Goal: Task Accomplishment & Management: Manage account settings

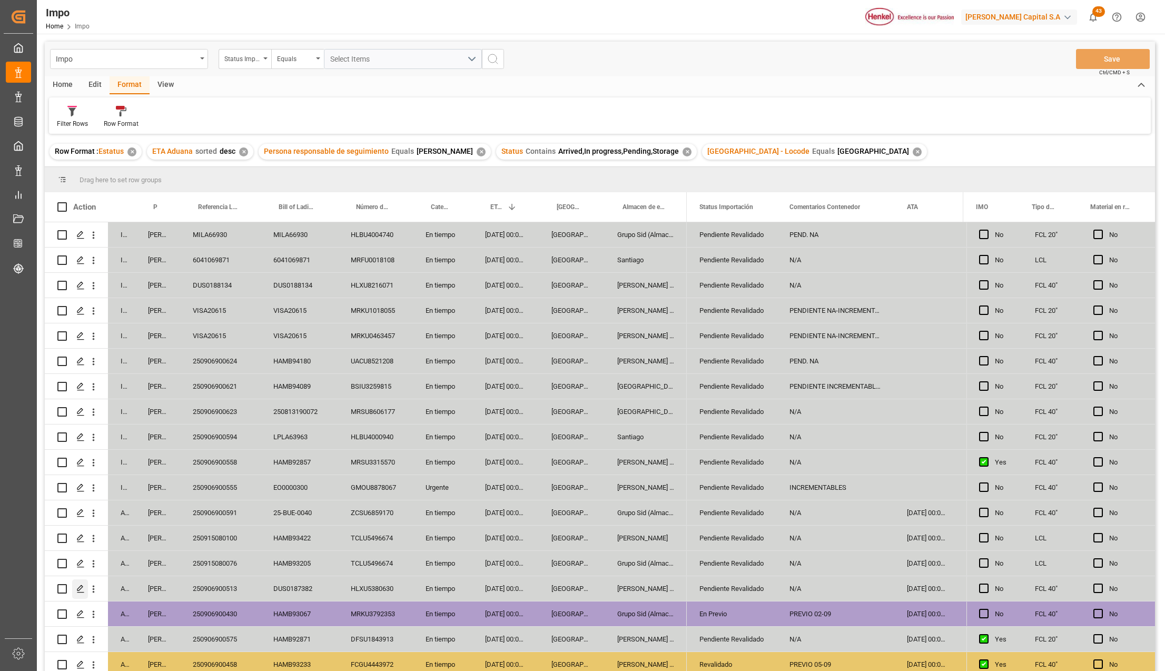
scroll to position [360, 0]
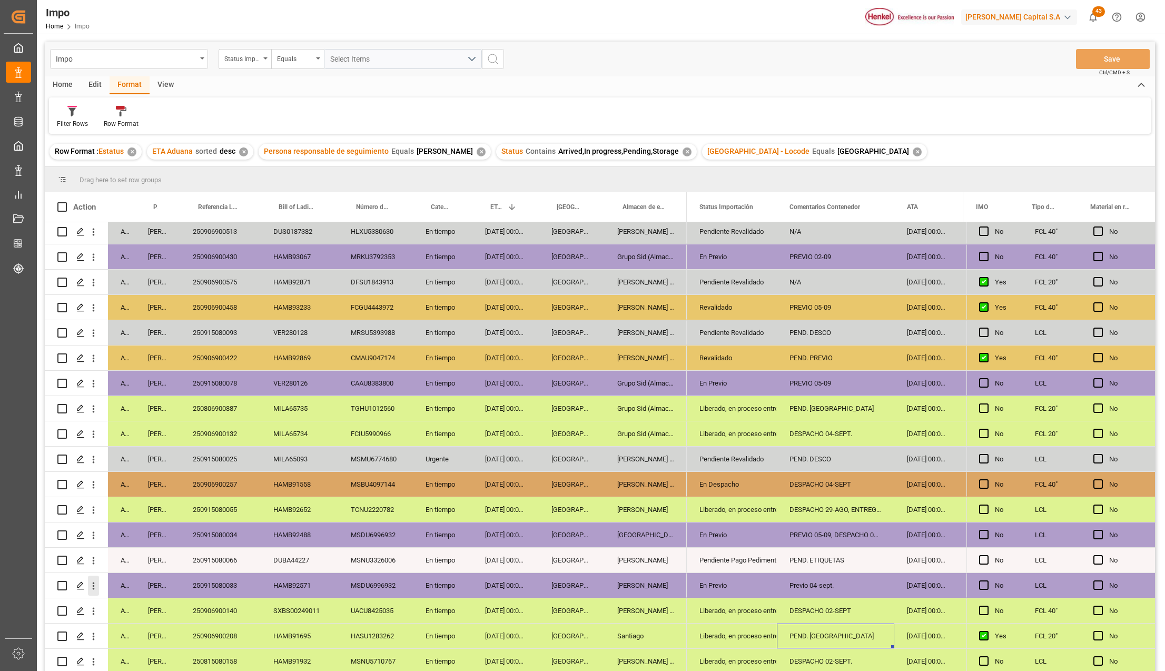
click at [96, 582] on icon "open menu" at bounding box center [93, 585] width 11 height 11
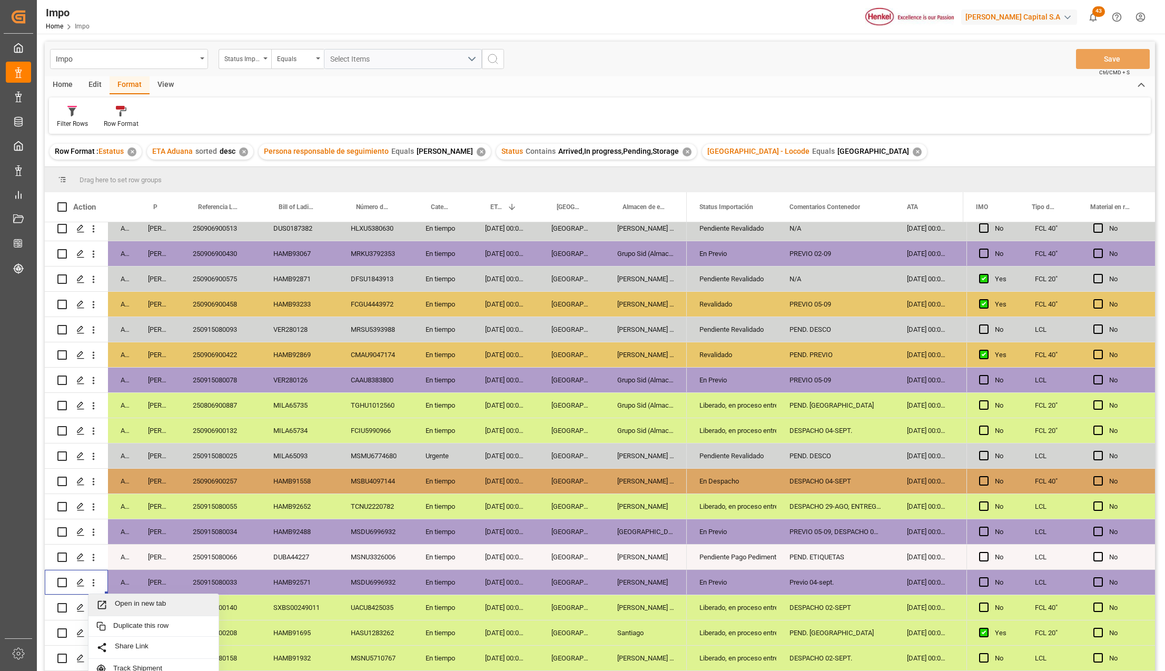
click at [110, 597] on div "Open in new tab" at bounding box center [153, 605] width 130 height 22
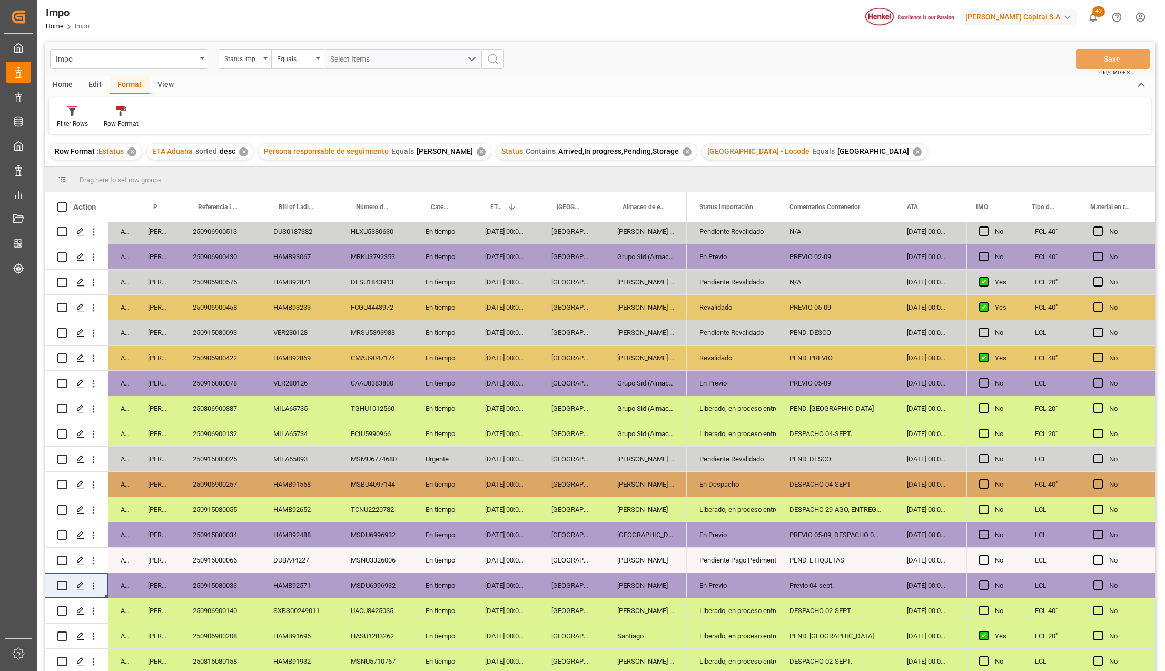
click at [453, 361] on div "En tiempo" at bounding box center [442, 357] width 59 height 25
click at [721, 358] on div "Revalidado" at bounding box center [731, 358] width 65 height 24
click at [760, 358] on icon "open menu" at bounding box center [757, 364] width 13 height 13
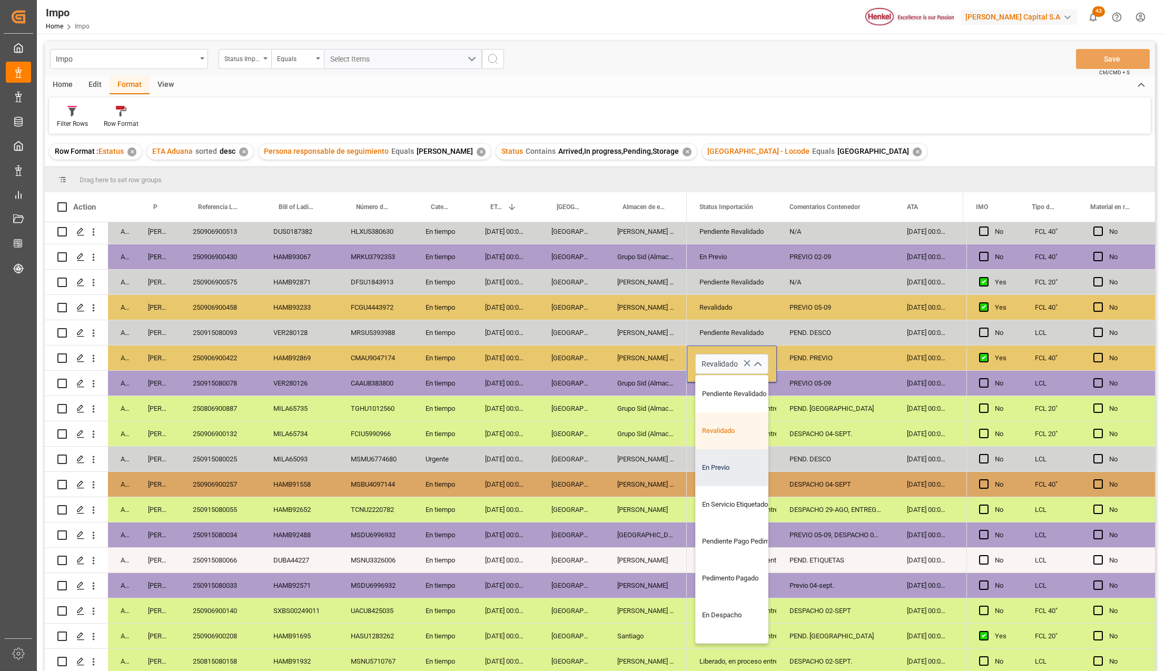
click at [745, 468] on div "En Previo" at bounding box center [745, 467] width 99 height 37
type input "En Previo"
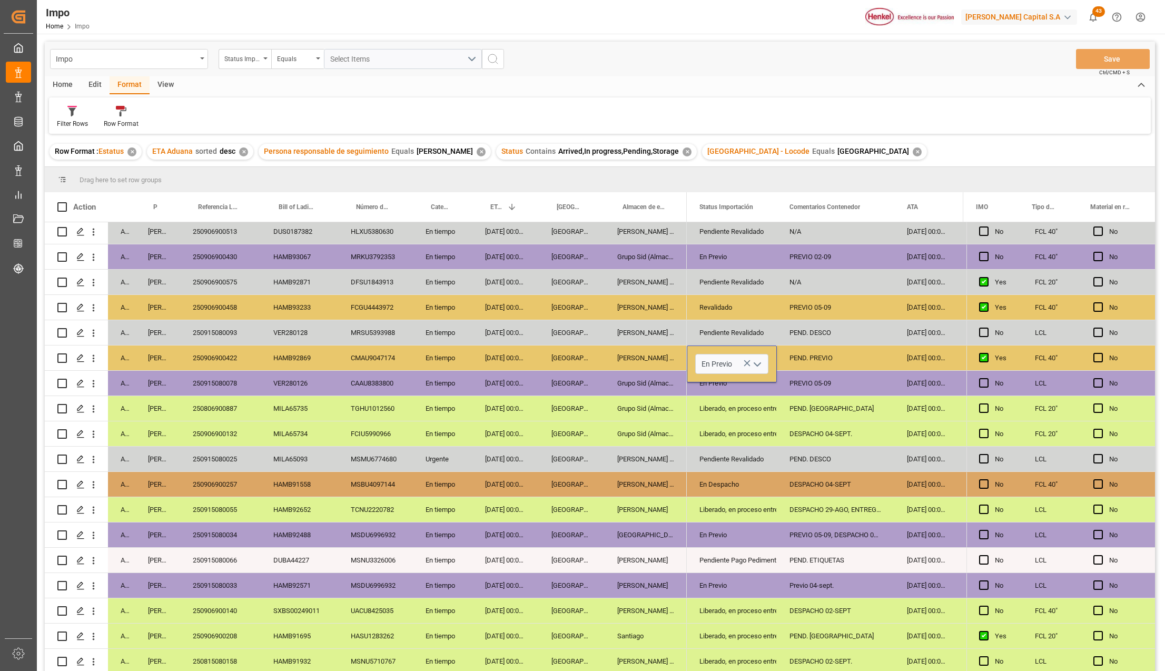
click at [773, 452] on div "Pendiente Revalidado" at bounding box center [732, 458] width 90 height 25
click at [816, 356] on div "PEND. PREVIO" at bounding box center [835, 357] width 117 height 25
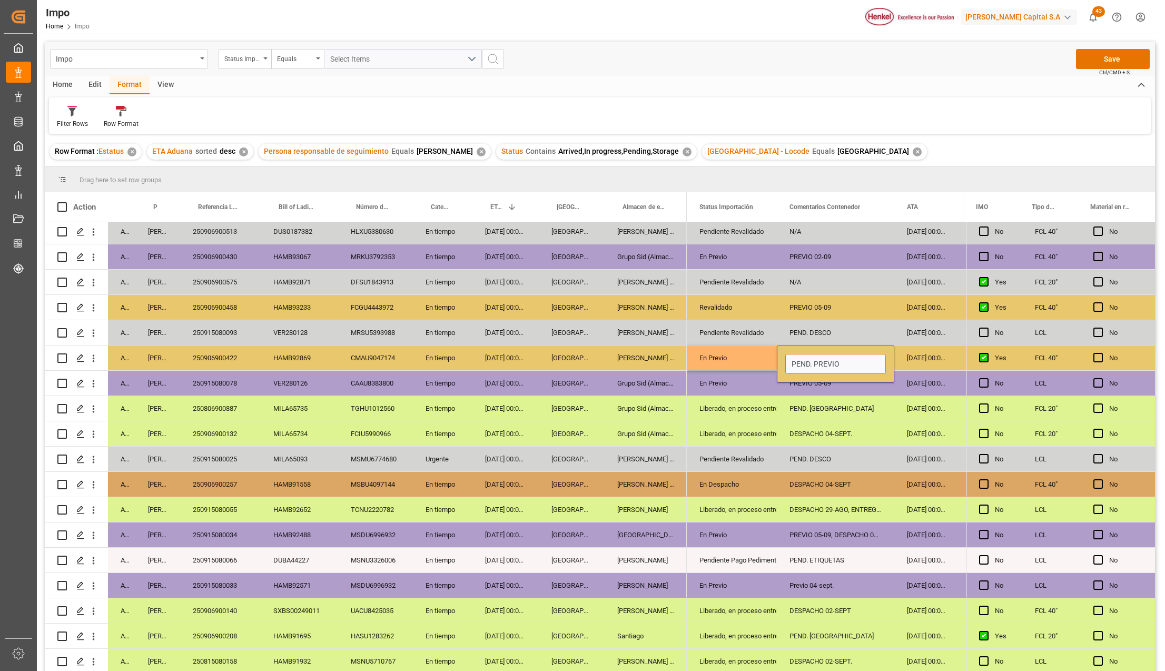
click at [816, 356] on input "PEND. PREVIO" at bounding box center [835, 364] width 101 height 20
type input "PREVIO 04-09"
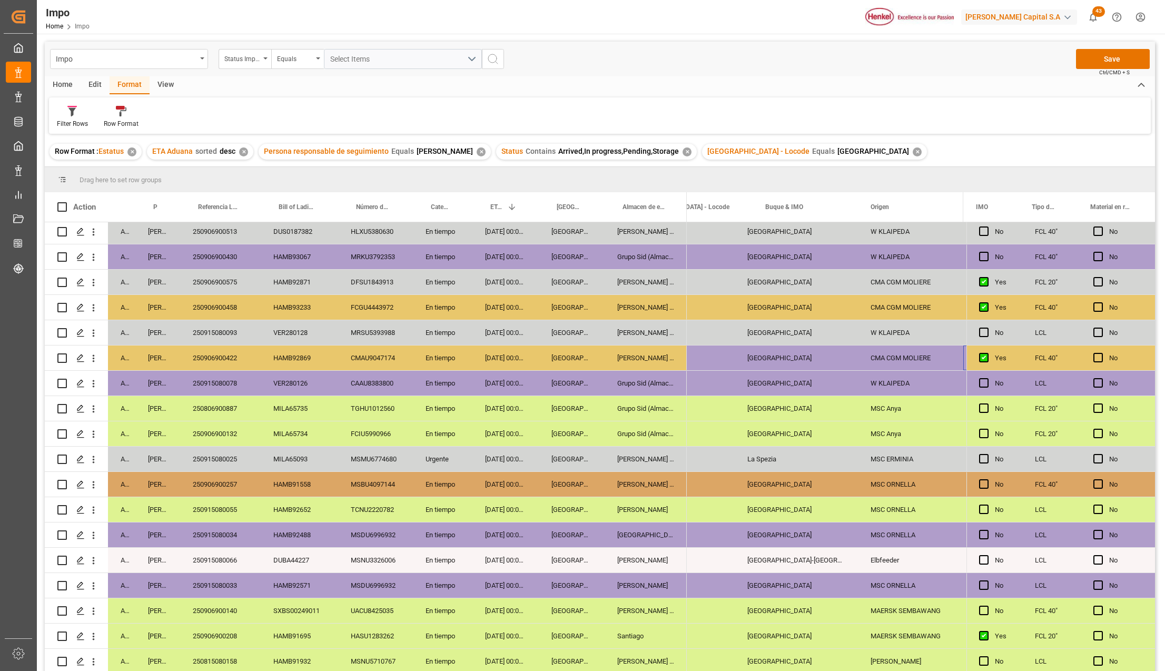
scroll to position [0, 1150]
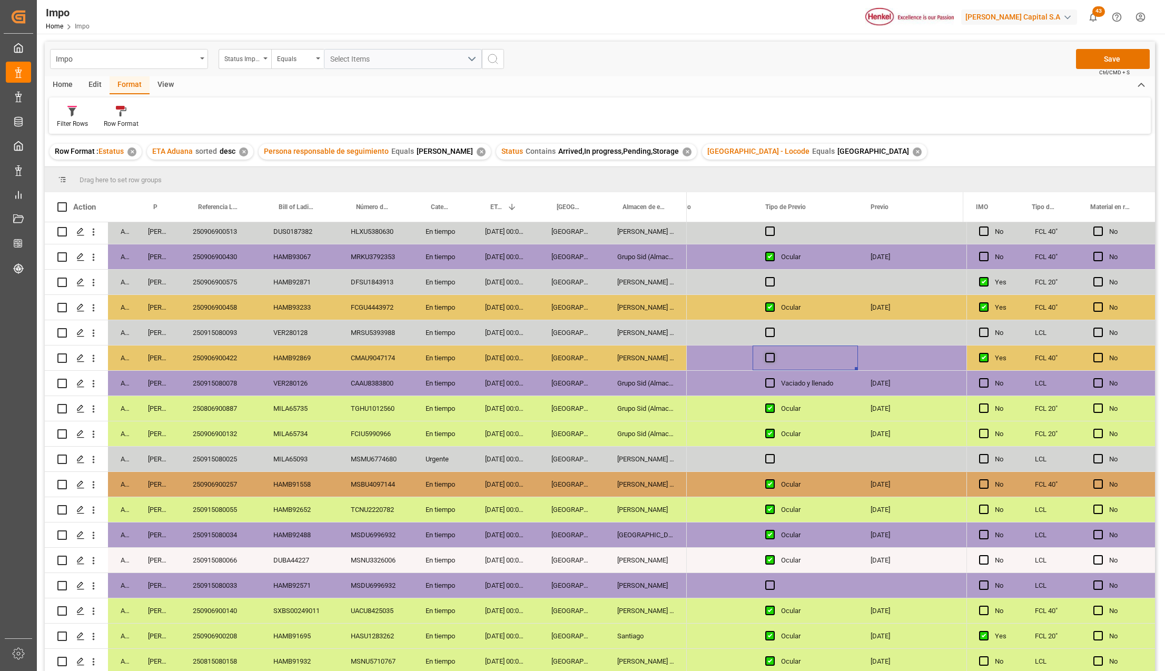
click at [772, 358] on span "Press SPACE to select this row." at bounding box center [769, 357] width 9 height 9
click at [773, 353] on input "Press SPACE to select this row." at bounding box center [773, 353] width 0 height 0
click at [771, 358] on span "Press SPACE to select this row." at bounding box center [769, 357] width 9 height 9
click at [773, 353] on input "Press SPACE to select this row." at bounding box center [773, 353] width 0 height 0
click at [885, 361] on div "Press SPACE to select this row." at bounding box center [910, 357] width 105 height 25
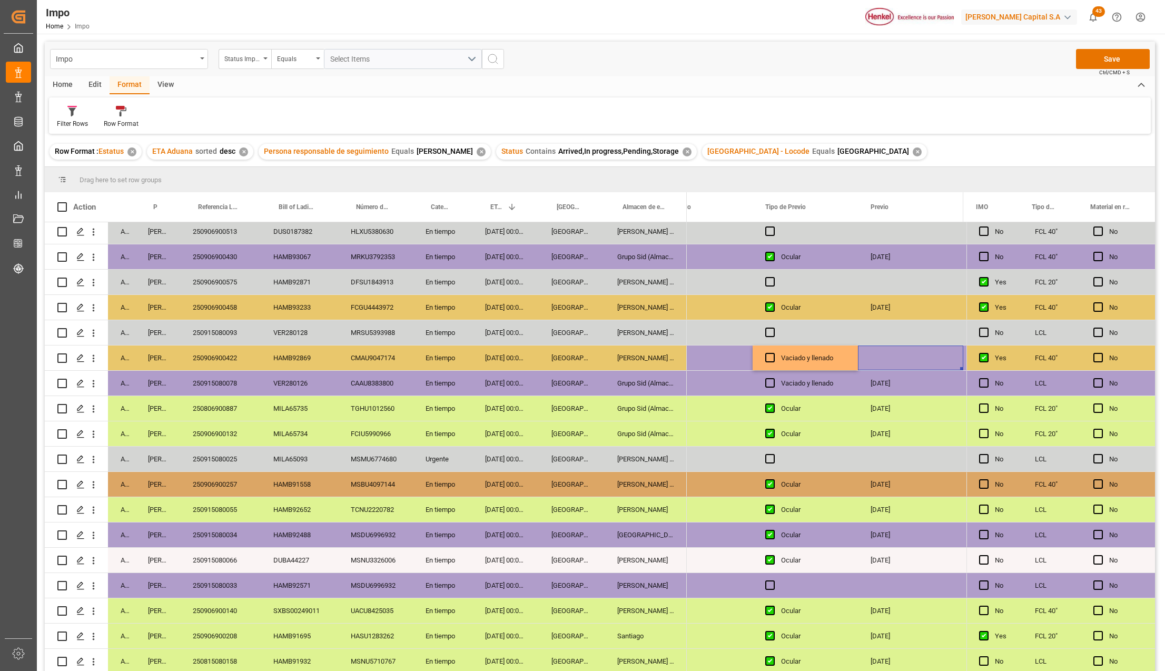
click at [885, 361] on div "Press SPACE to select this row." at bounding box center [910, 357] width 105 height 25
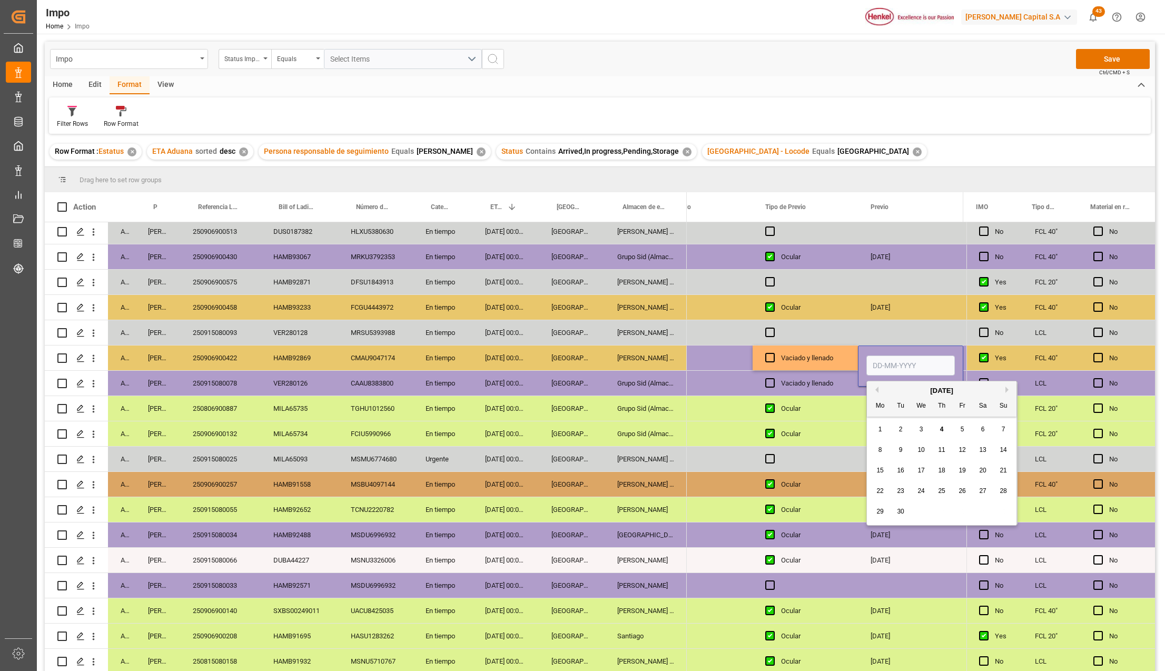
click at [885, 361] on input "Press SPACE to select this row." at bounding box center [910, 365] width 88 height 20
type input "[DATE]"
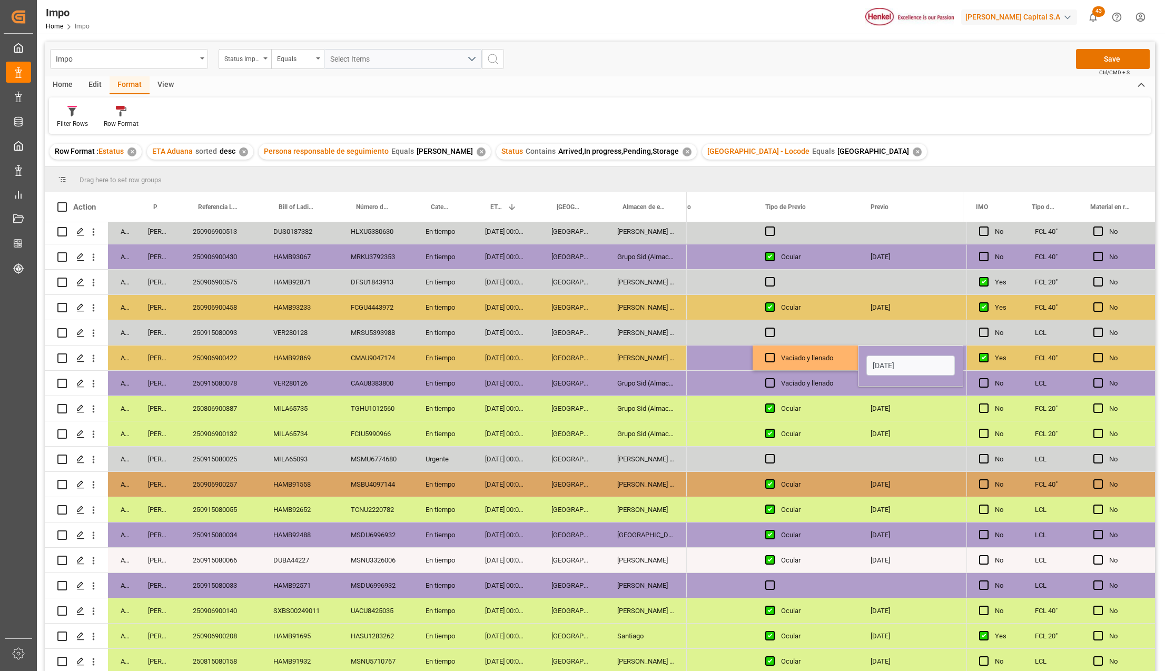
click at [908, 430] on div "[DATE]" at bounding box center [910, 433] width 105 height 25
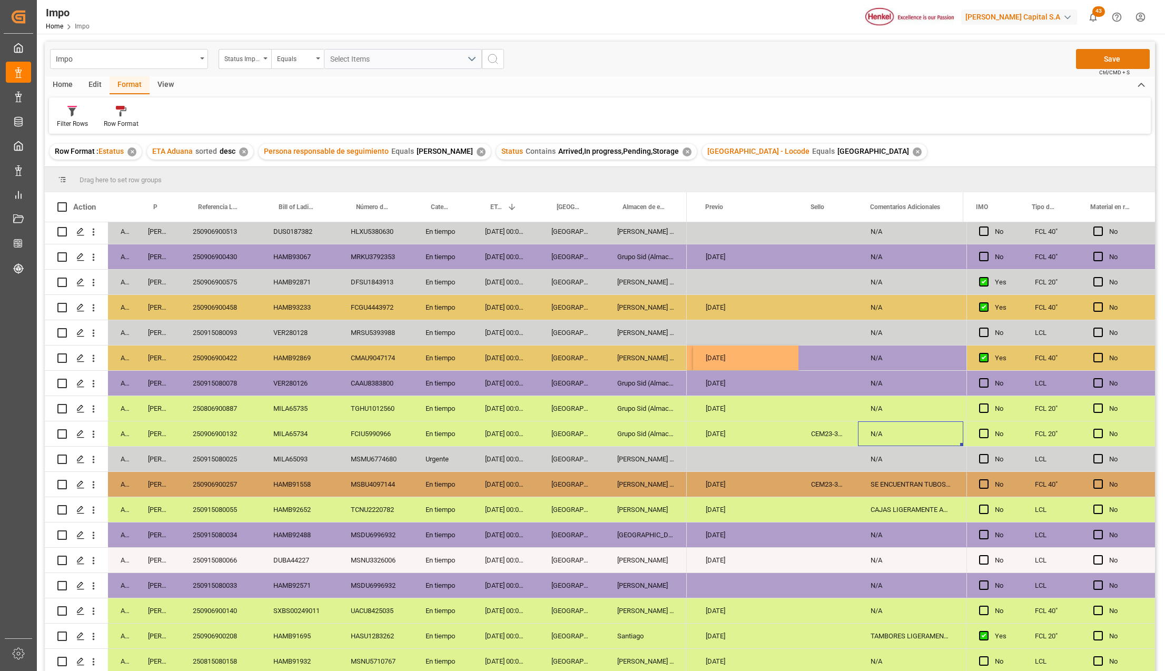
click at [1126, 52] on button "Save" at bounding box center [1113, 59] width 74 height 20
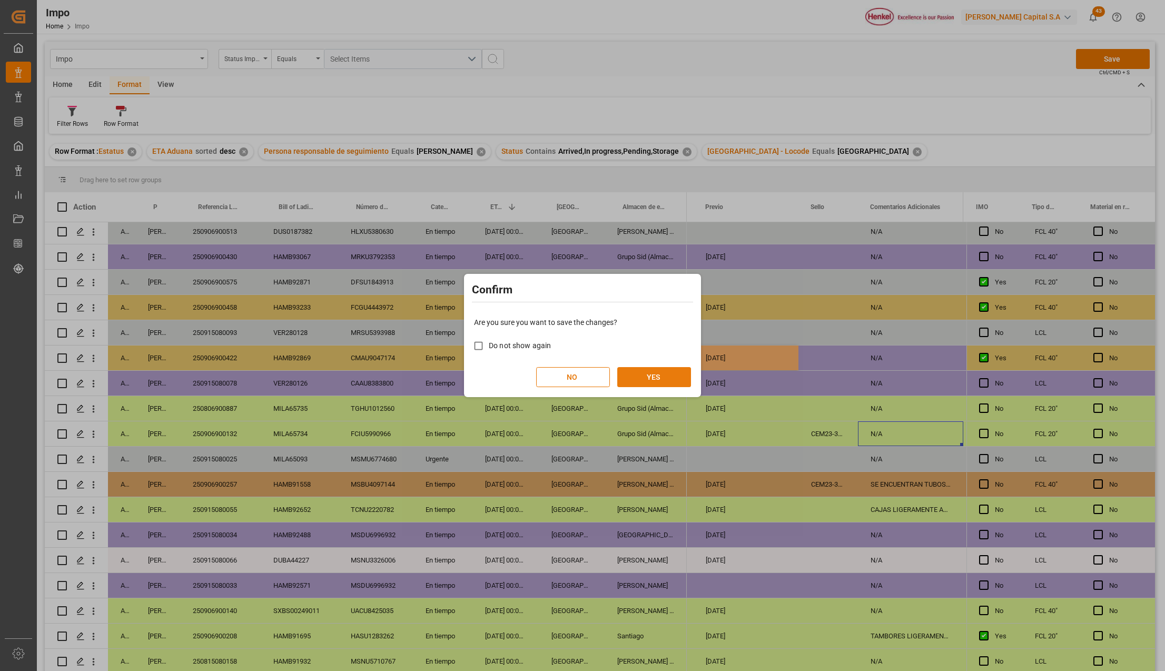
click at [653, 380] on button "YES" at bounding box center [654, 377] width 74 height 20
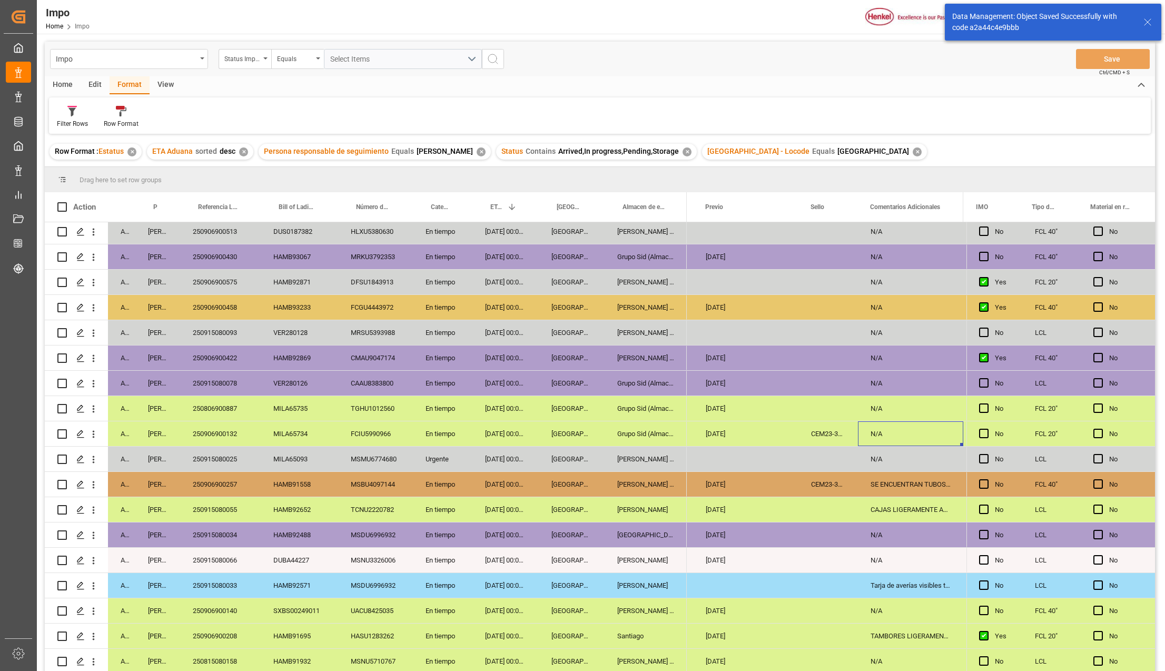
click at [209, 353] on div "250906900422" at bounding box center [220, 357] width 81 height 25
click at [96, 353] on icon "open menu" at bounding box center [93, 358] width 11 height 11
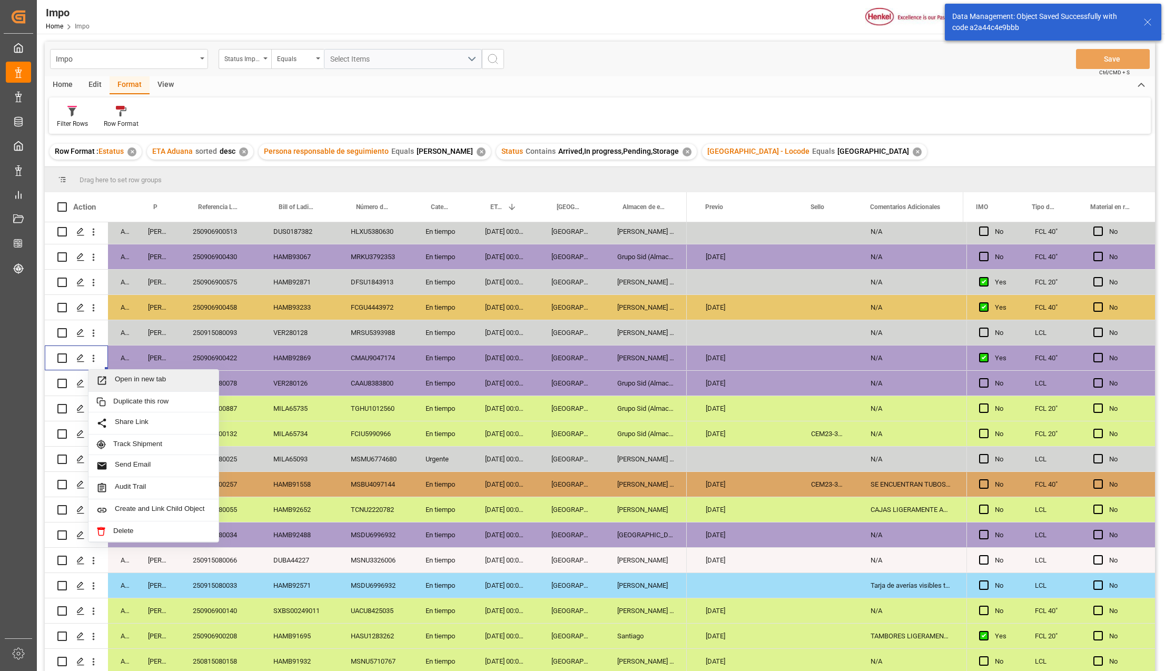
click at [99, 371] on div "Open in new tab" at bounding box center [153, 381] width 130 height 22
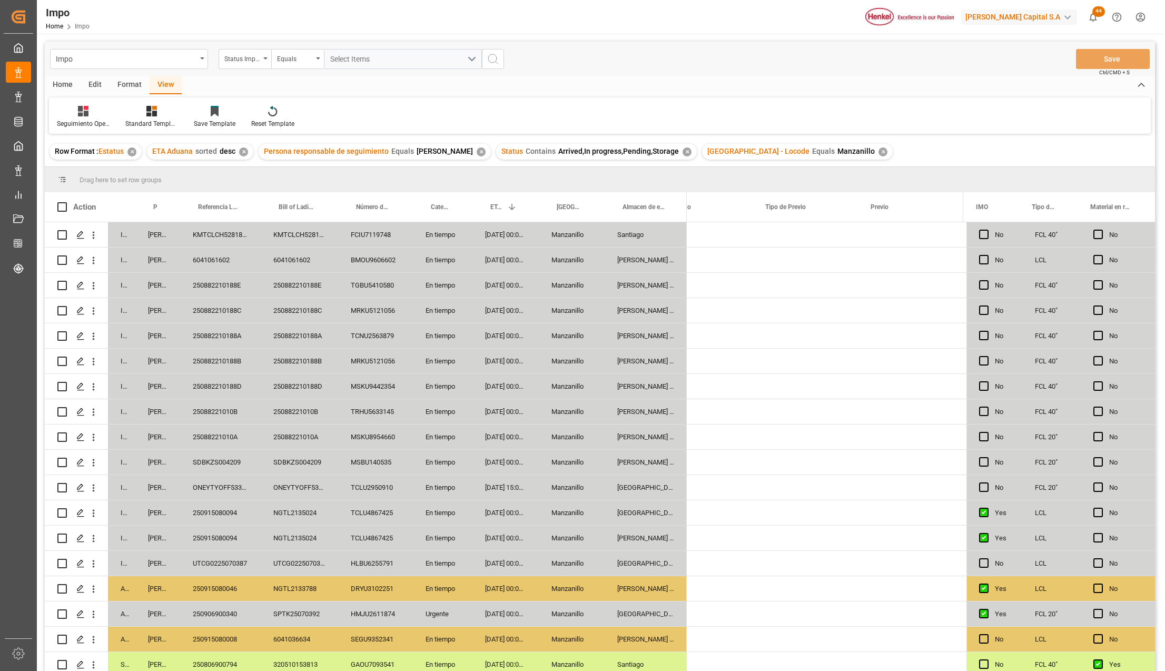
scroll to position [0, 2098]
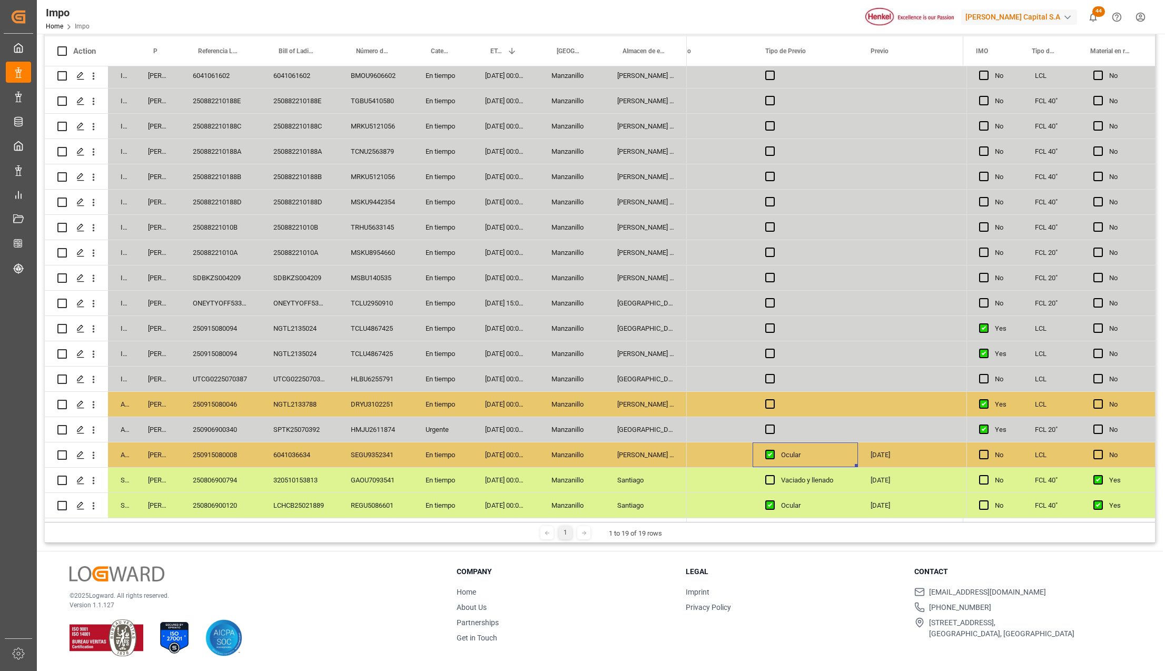
click at [624, 424] on div "Salamanca" at bounding box center [645, 429] width 82 height 25
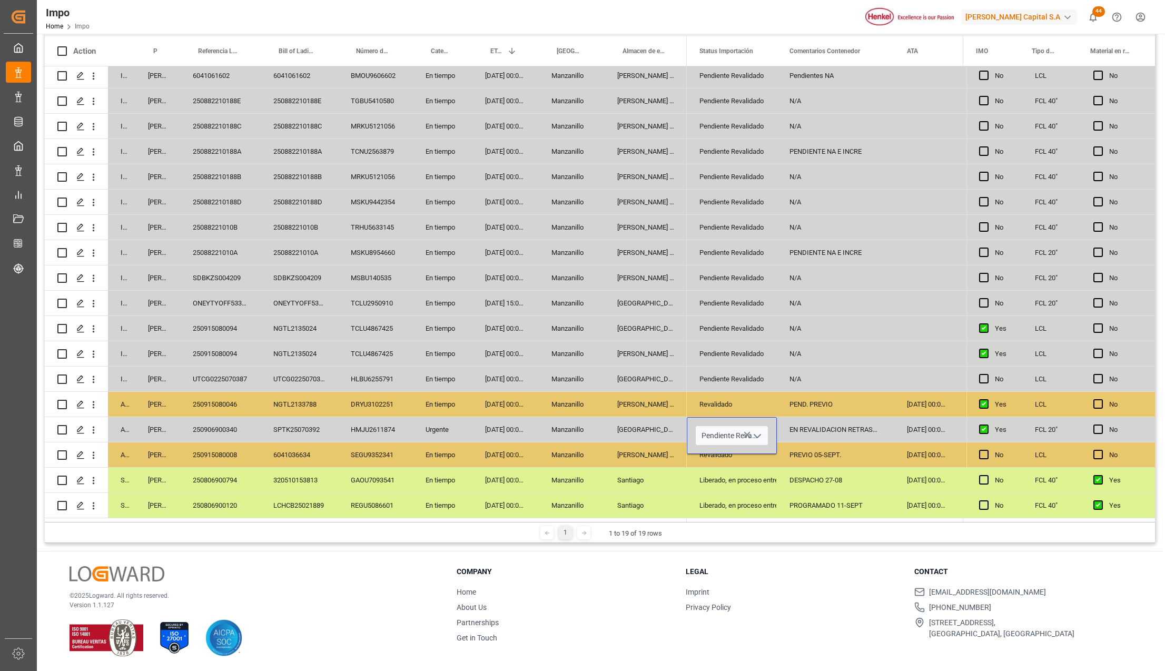
click at [756, 430] on icon "open menu" at bounding box center [757, 436] width 13 height 13
click at [730, 470] on div "En Previo" at bounding box center [745, 469] width 99 height 37
click at [760, 432] on icon "open menu" at bounding box center [757, 436] width 13 height 13
click at [722, 494] on div "Revalidado" at bounding box center [745, 502] width 99 height 37
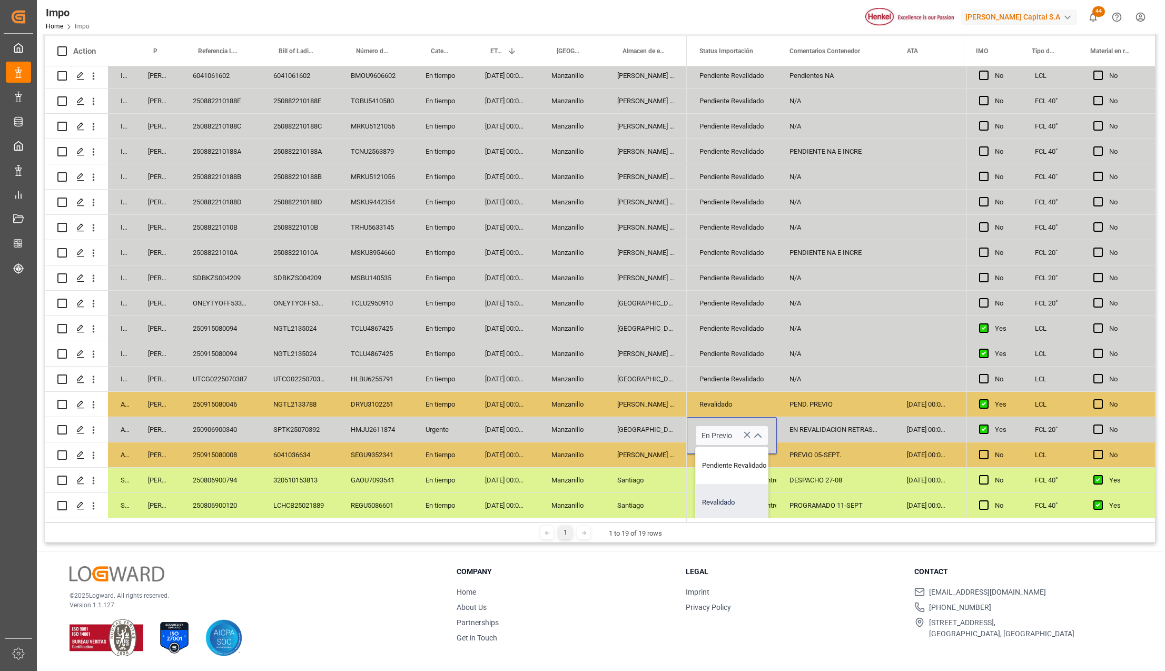
type input "Revalidado"
click at [719, 493] on div "Liberado, en proceso entrega" at bounding box center [731, 505] width 65 height 24
click at [729, 425] on div "Revalidado" at bounding box center [731, 430] width 65 height 24
drag, startPoint x: 785, startPoint y: 414, endPoint x: 792, endPoint y: 409, distance: 8.8
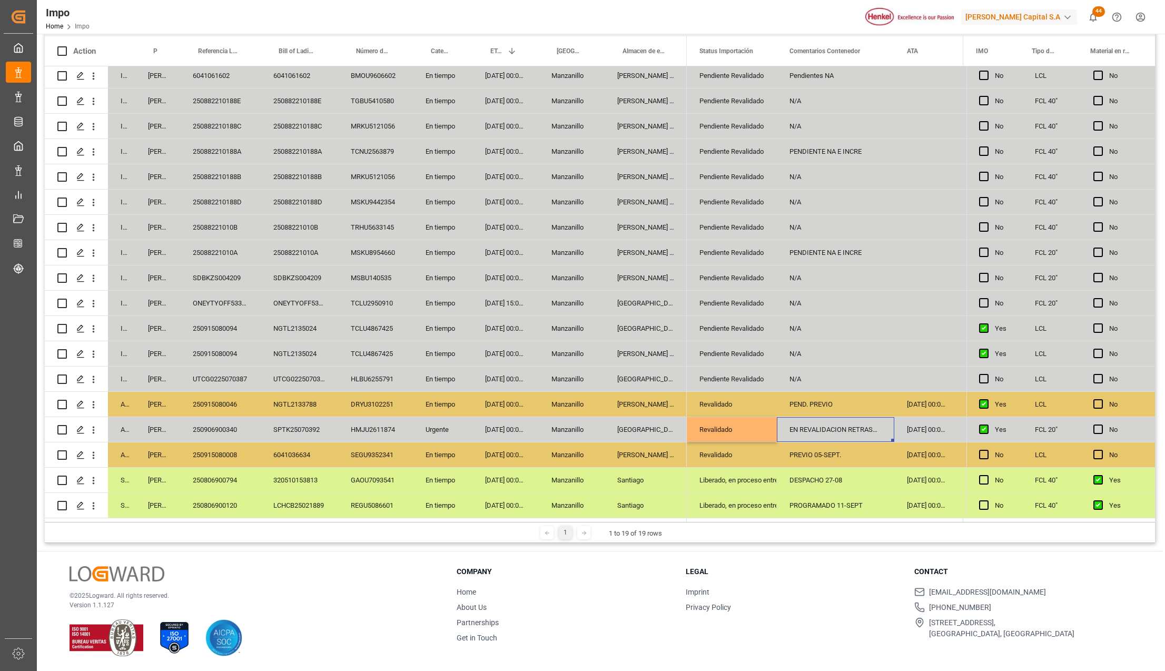
click at [802, 405] on div "PEND. PREVIO" at bounding box center [835, 404] width 117 height 25
click at [806, 418] on div "EN REVALIDACION RETRASO NAVIERA" at bounding box center [835, 429] width 117 height 25
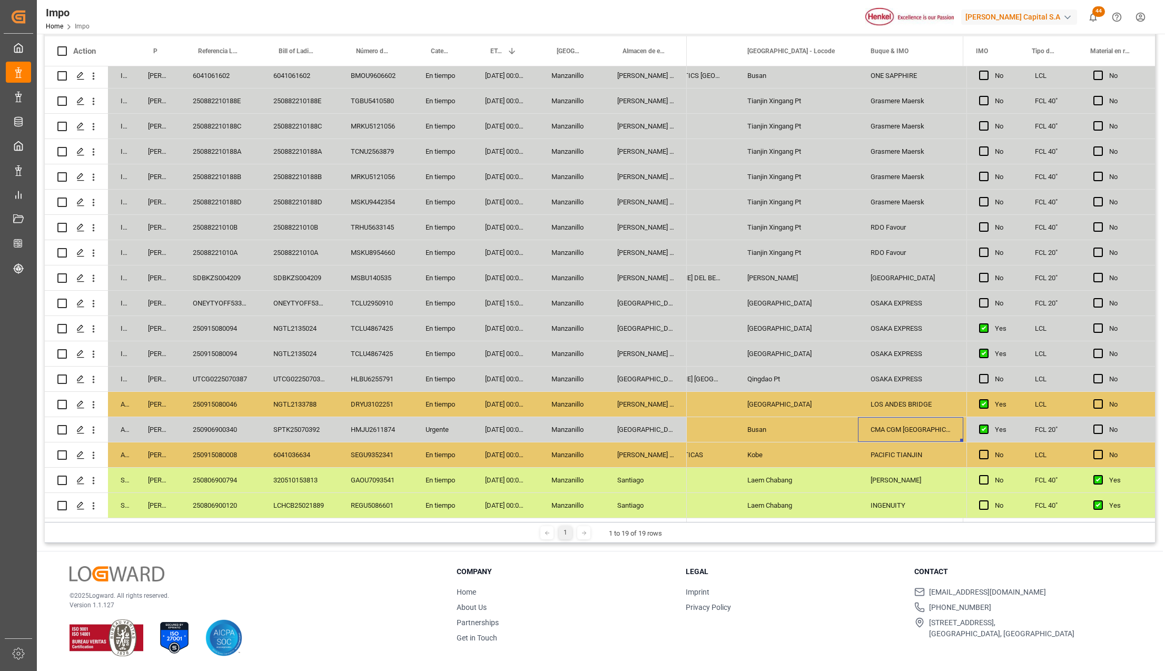
scroll to position [0, 1150]
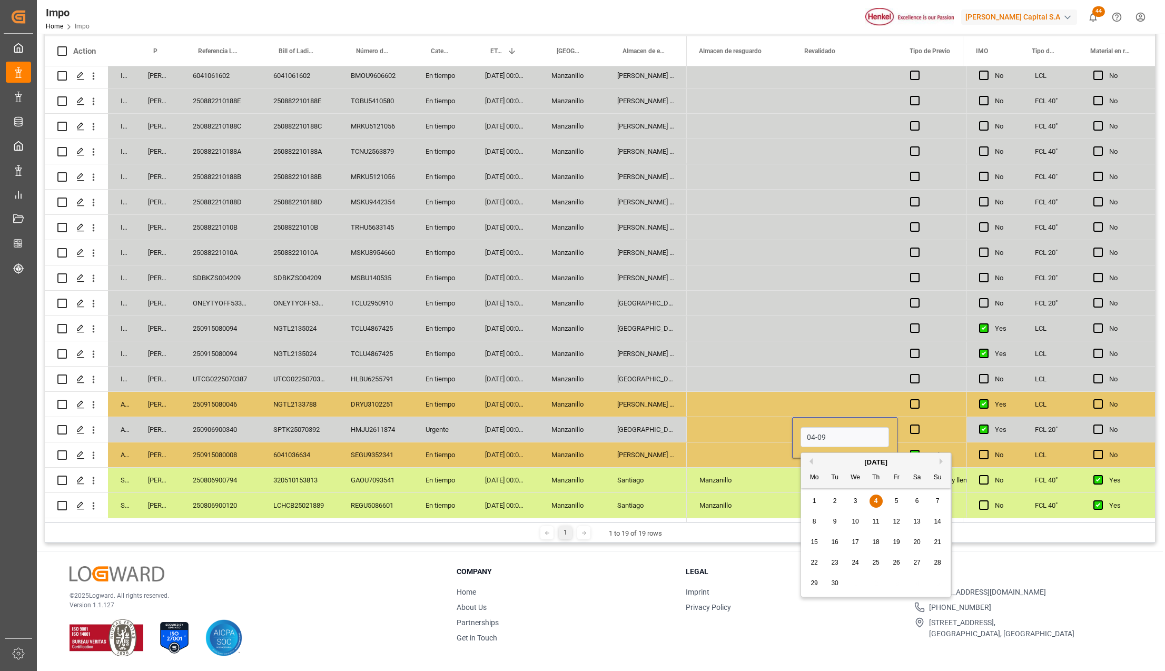
type input "[DATE]"
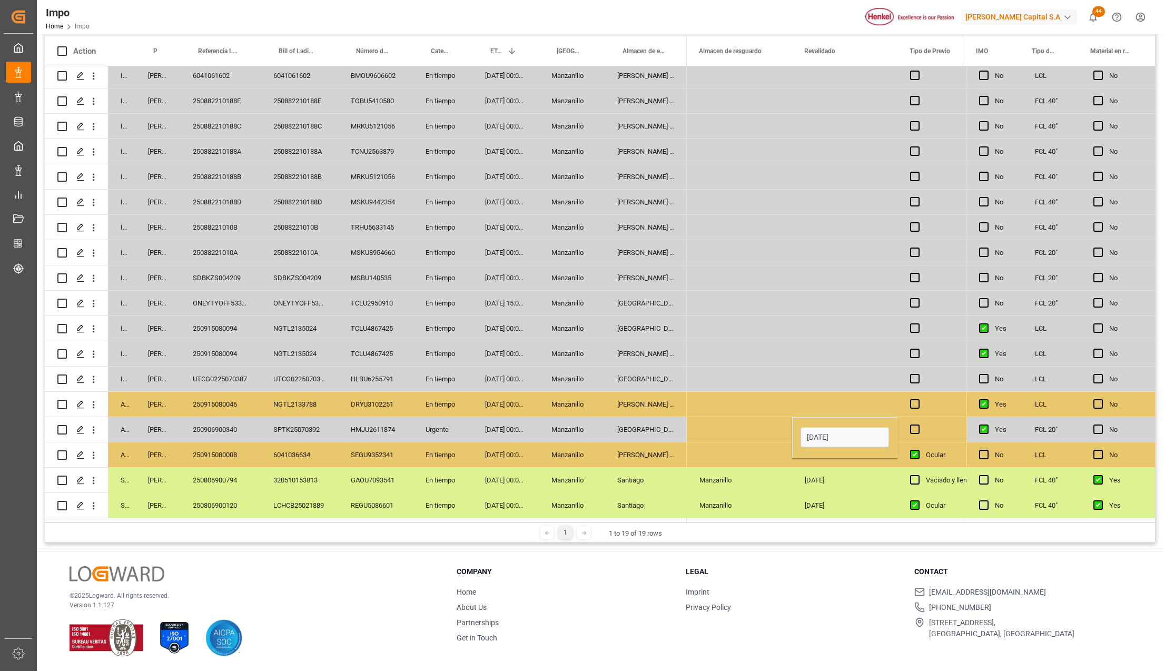
click at [823, 409] on div "Press SPACE to select this row." at bounding box center [844, 404] width 105 height 25
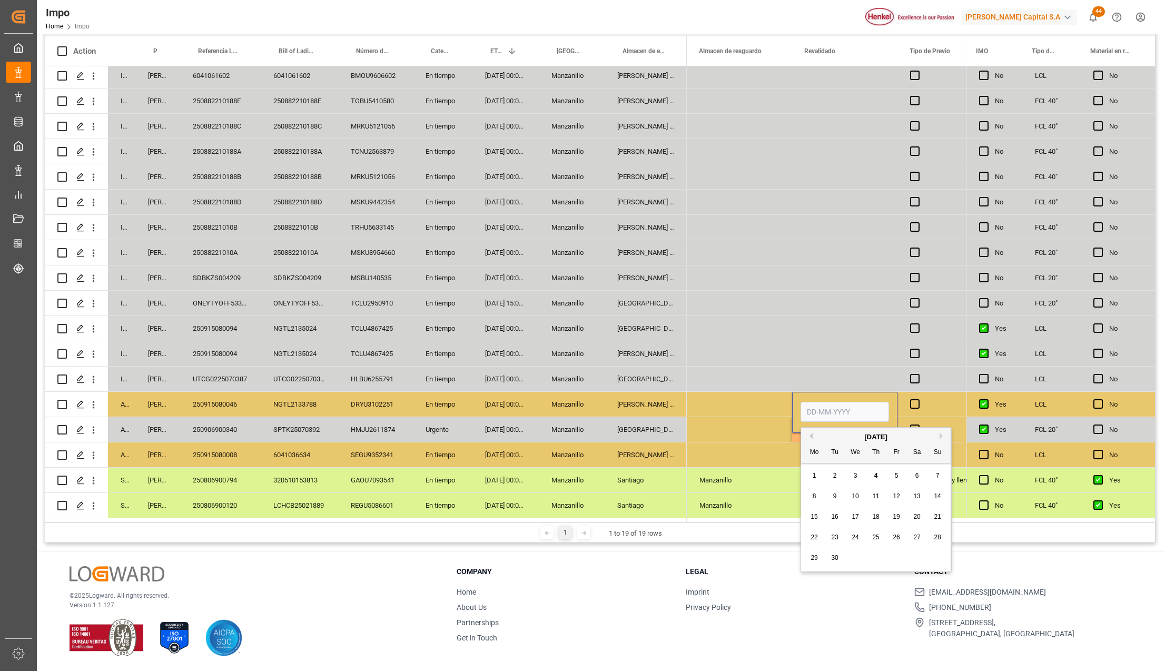
click at [823, 409] on input "Press SPACE to select this row." at bounding box center [844, 412] width 88 height 20
type input "[DATE]"
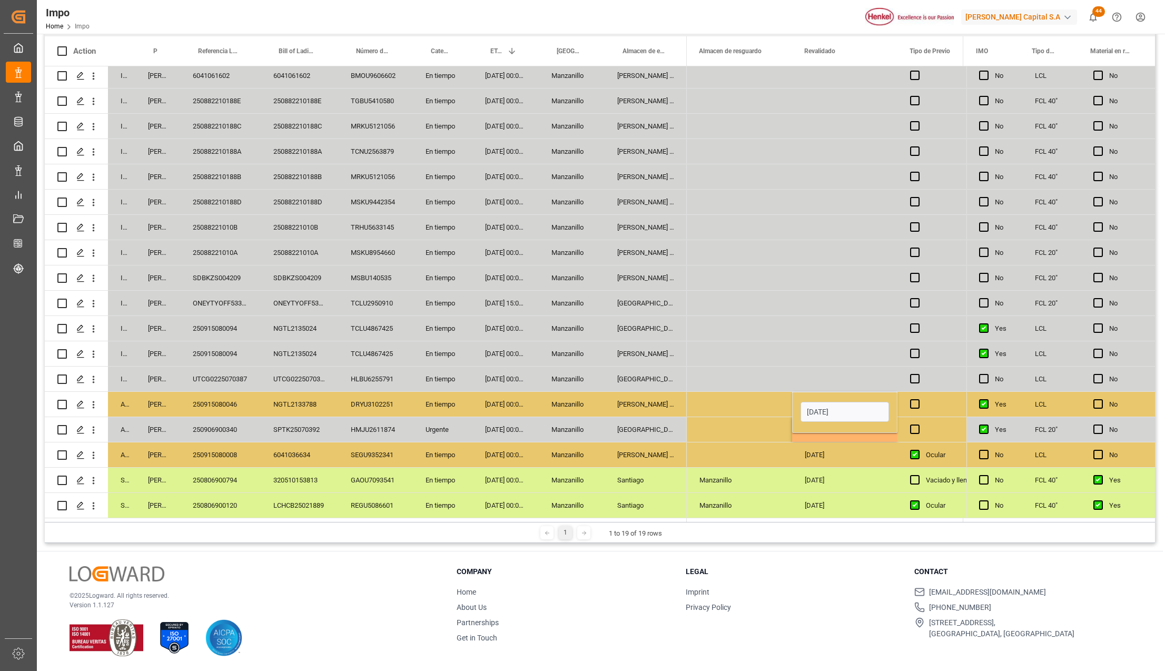
click at [770, 417] on div "Press SPACE to select this row." at bounding box center [739, 429] width 105 height 25
click at [669, 399] on div "[PERSON_NAME] Tlalnepantla" at bounding box center [645, 404] width 82 height 25
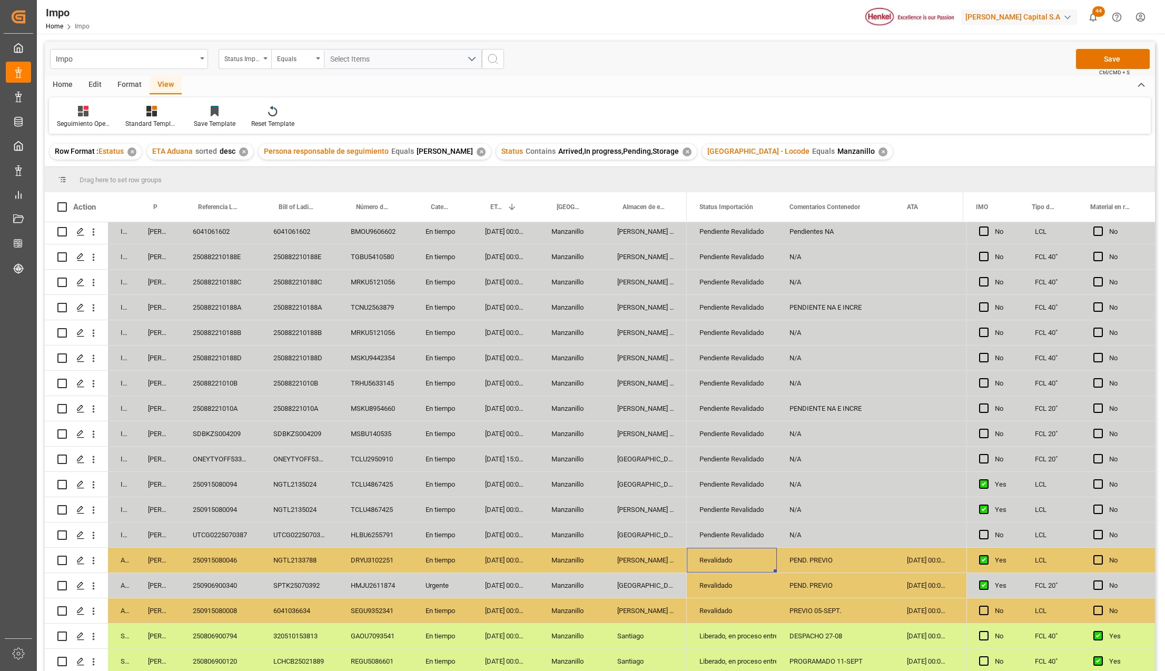
click at [1097, 46] on div "Impo Status Importación Equals Select Items Save Ctrl/CMD + S" at bounding box center [600, 59] width 1110 height 35
click at [1094, 55] on button "Save" at bounding box center [1113, 59] width 74 height 20
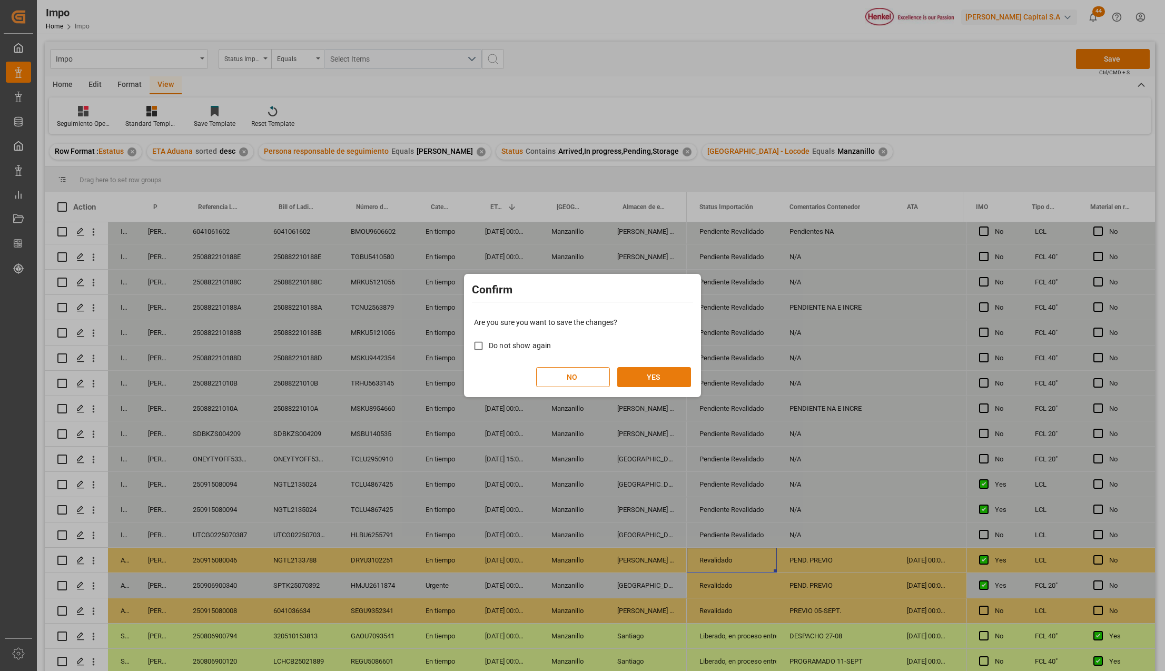
click at [634, 382] on button "YES" at bounding box center [654, 377] width 74 height 20
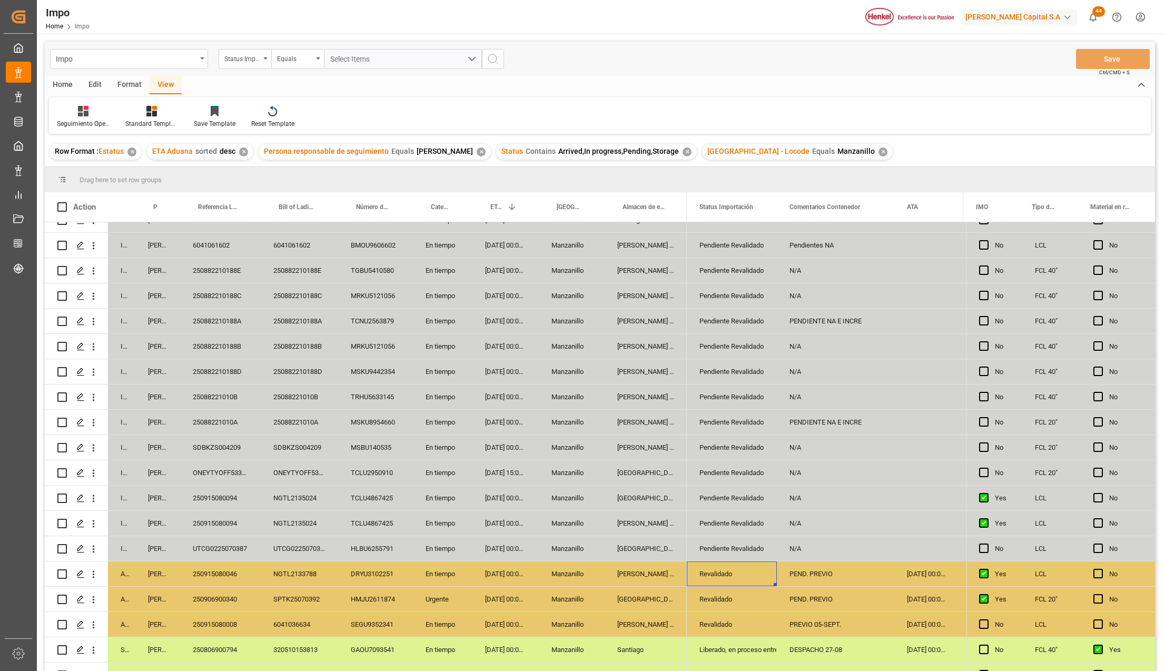
scroll to position [0, 0]
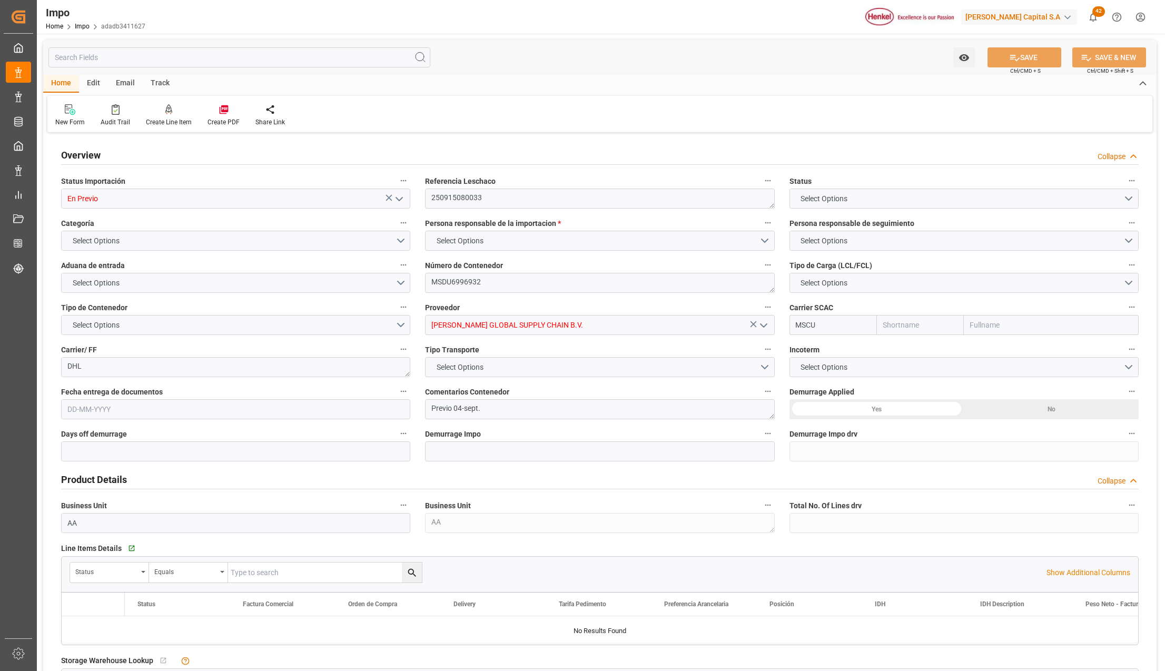
type input "MSC"
type input "Mediterranean Shipping Company"
type input "0"
type input "4"
type input "4.76"
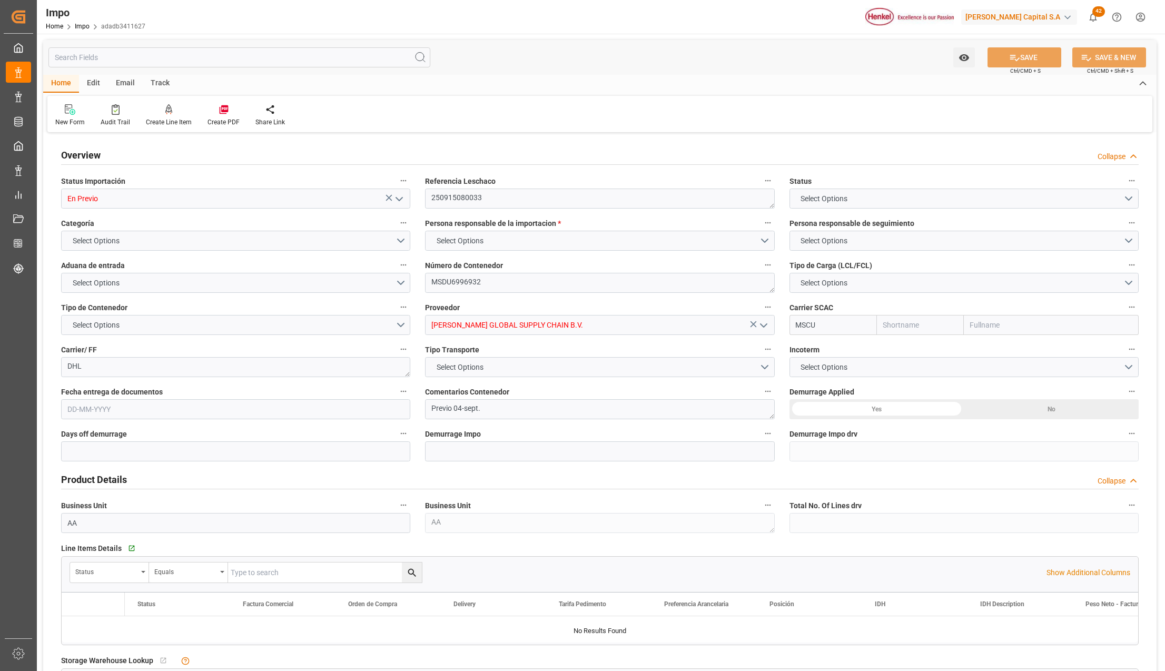
type input "5"
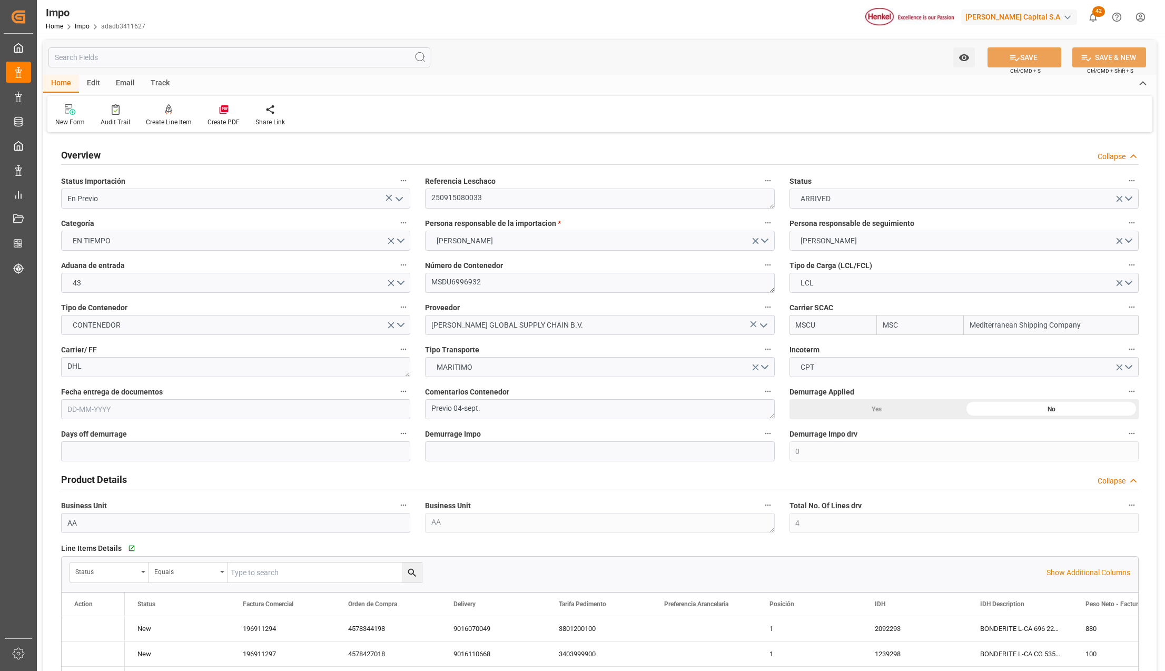
type input "[DATE]"
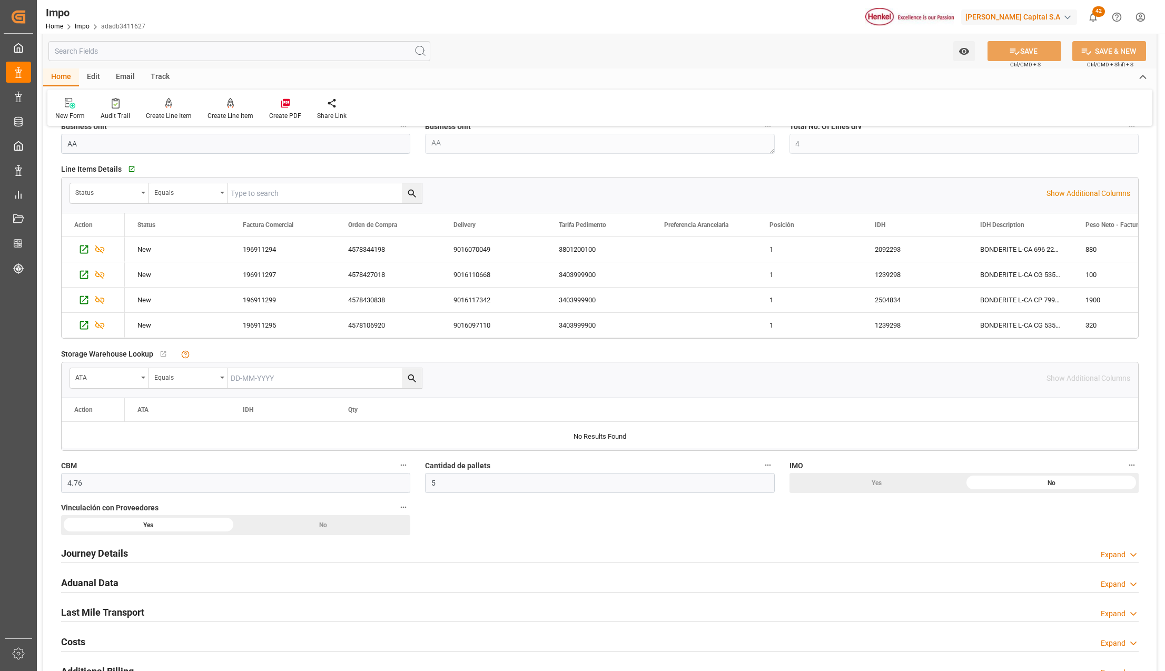
scroll to position [632, 0]
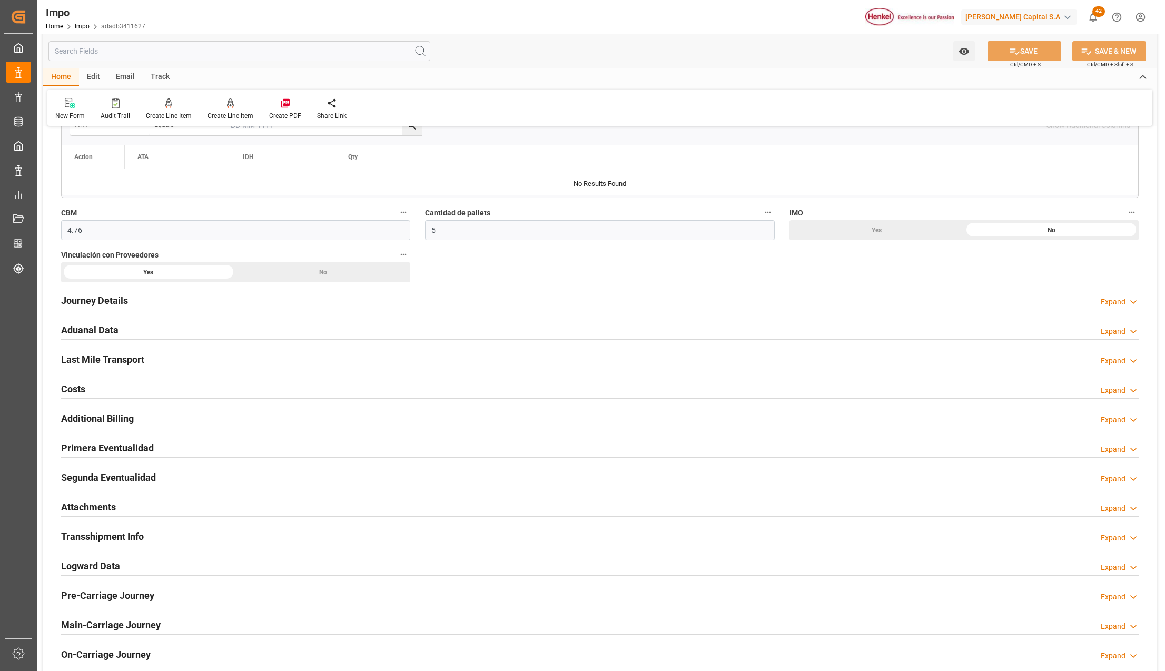
drag, startPoint x: 107, startPoint y: 452, endPoint x: 176, endPoint y: 473, distance: 71.6
click at [107, 452] on h2 "Primera Eventualidad" at bounding box center [107, 448] width 93 height 14
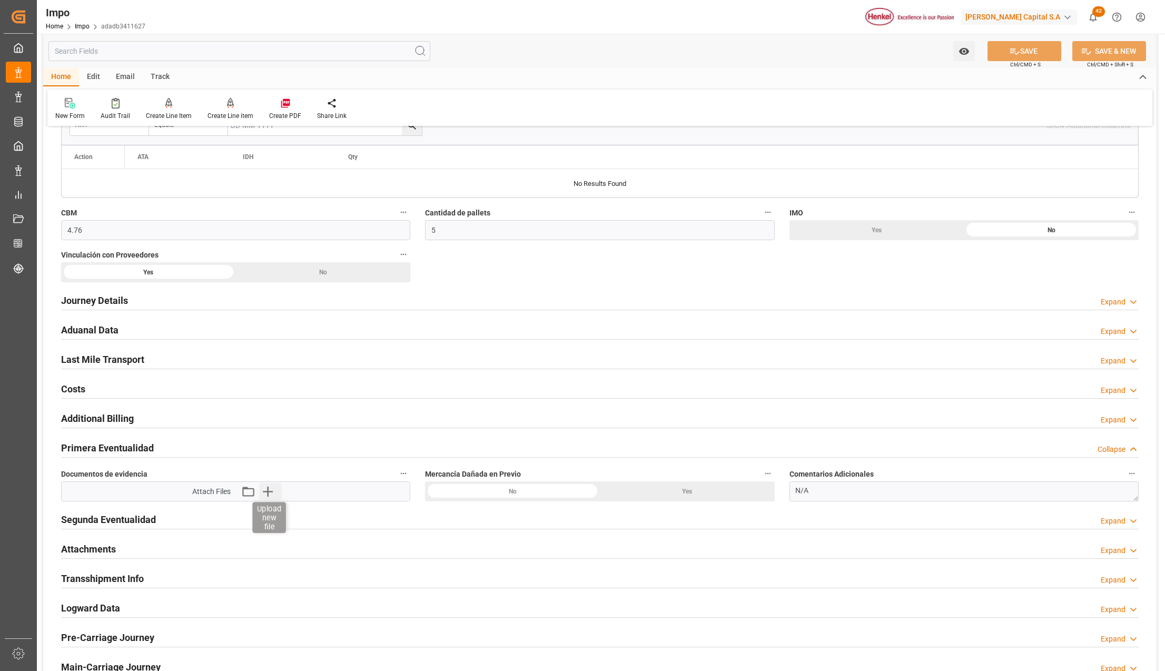
click at [265, 495] on icon "button" at bounding box center [268, 492] width 10 height 10
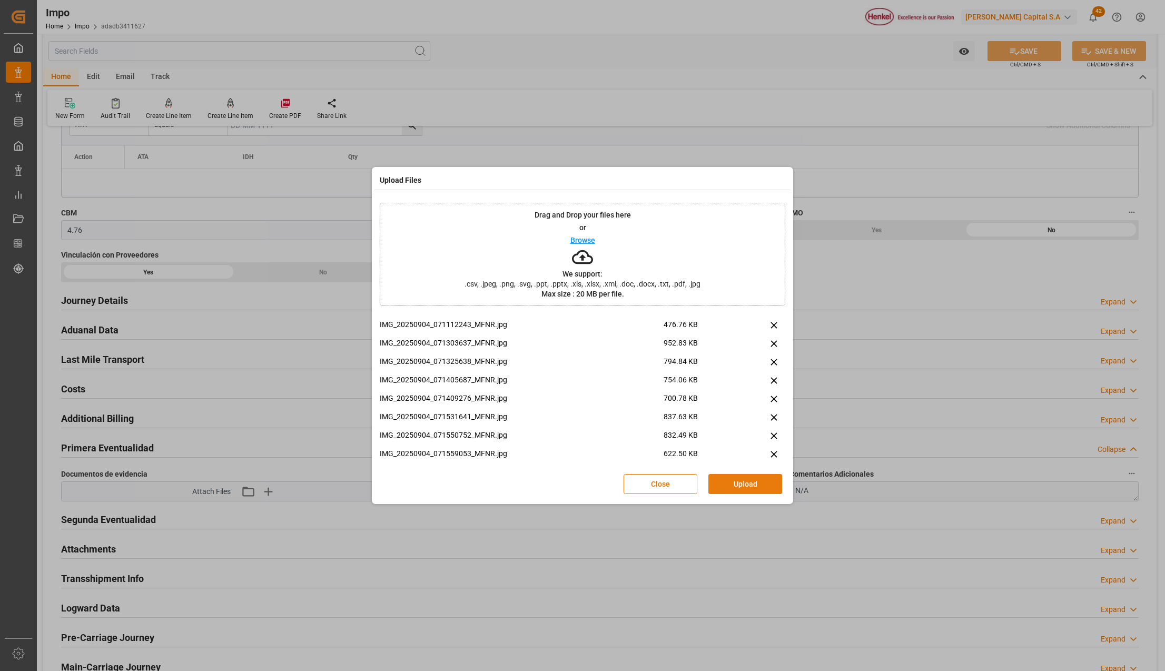
click at [736, 478] on button "Upload" at bounding box center [745, 484] width 74 height 20
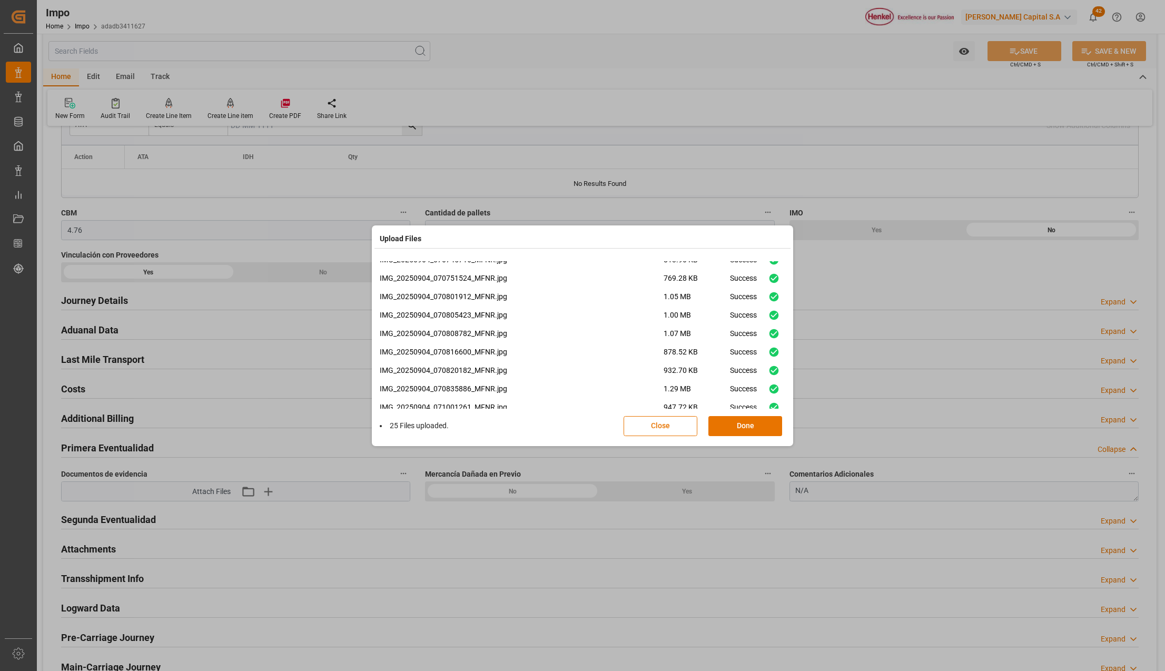
scroll to position [321, 0]
click at [749, 422] on button "Done" at bounding box center [745, 426] width 74 height 20
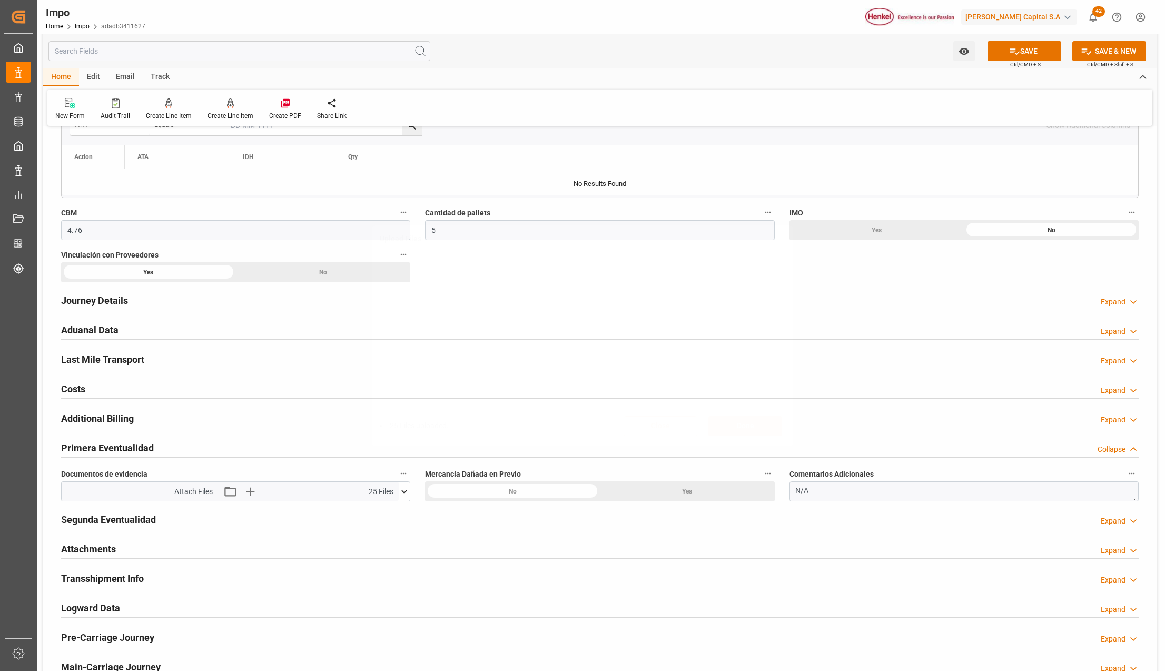
scroll to position [0, 0]
click at [1012, 52] on icon at bounding box center [1014, 51] width 11 height 11
click at [406, 500] on button at bounding box center [404, 491] width 11 height 19
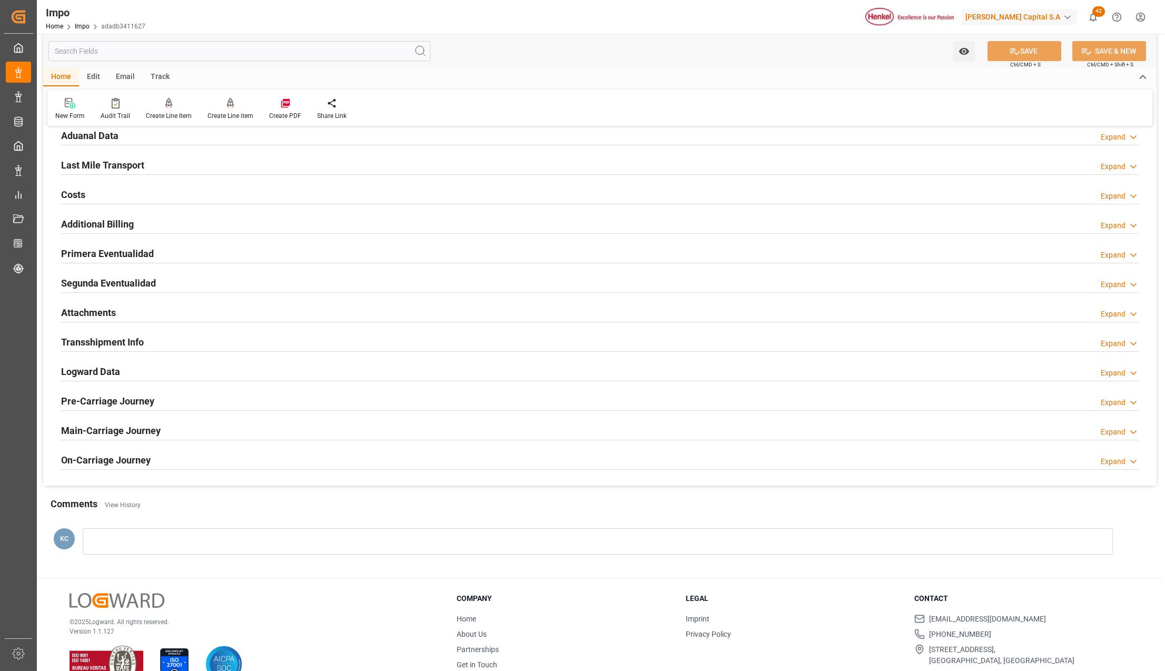
scroll to position [786, 0]
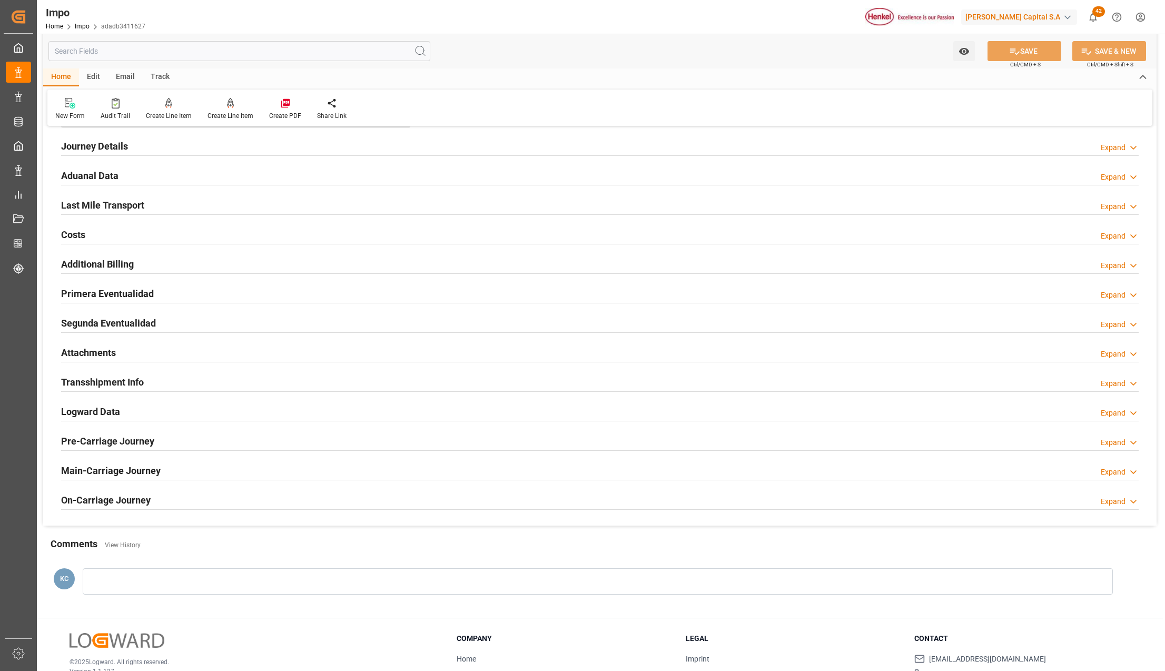
drag, startPoint x: 123, startPoint y: 298, endPoint x: 885, endPoint y: 325, distance: 762.4
click at [123, 298] on h2 "Primera Eventualidad" at bounding box center [107, 293] width 93 height 14
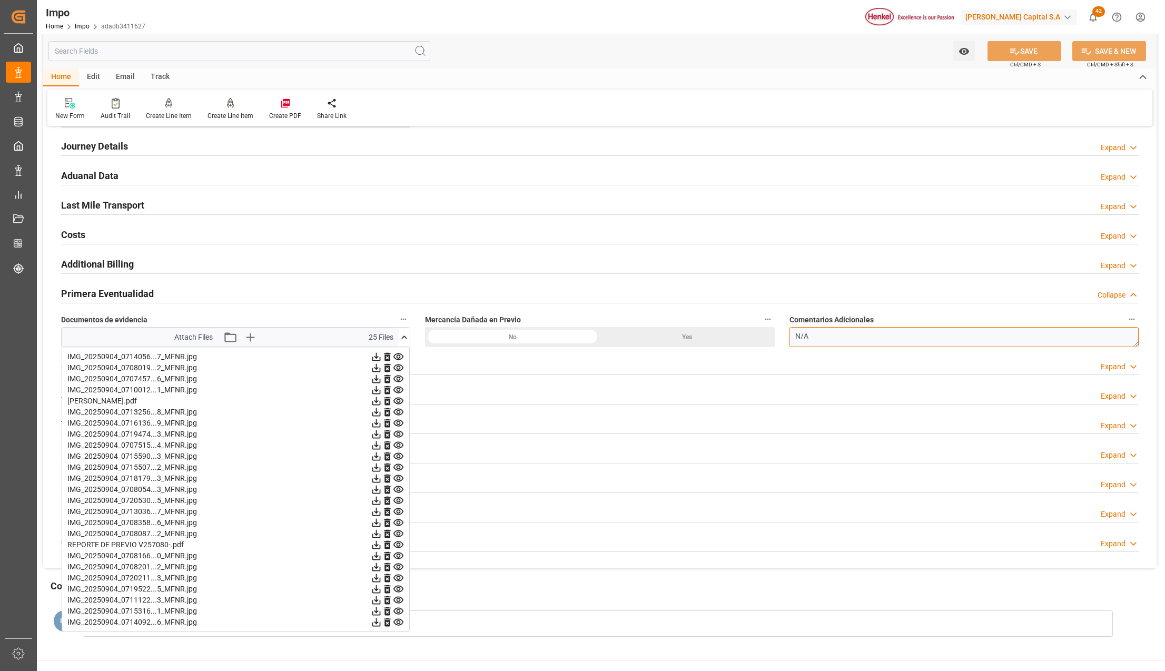
drag, startPoint x: 811, startPoint y: 346, endPoint x: 786, endPoint y: 345, distance: 25.3
click at [786, 345] on div "Comentarios Adicionales N/A" at bounding box center [964, 330] width 364 height 42
paste textarea "averías visibles tambores y raspados etiquetas rotas, paleta sucioS"
type textarea "Tarja de averías visibles tambores y raspados etiquetas rotas, paleta sucioS"
click at [1021, 52] on button "SAVE" at bounding box center [1024, 51] width 74 height 20
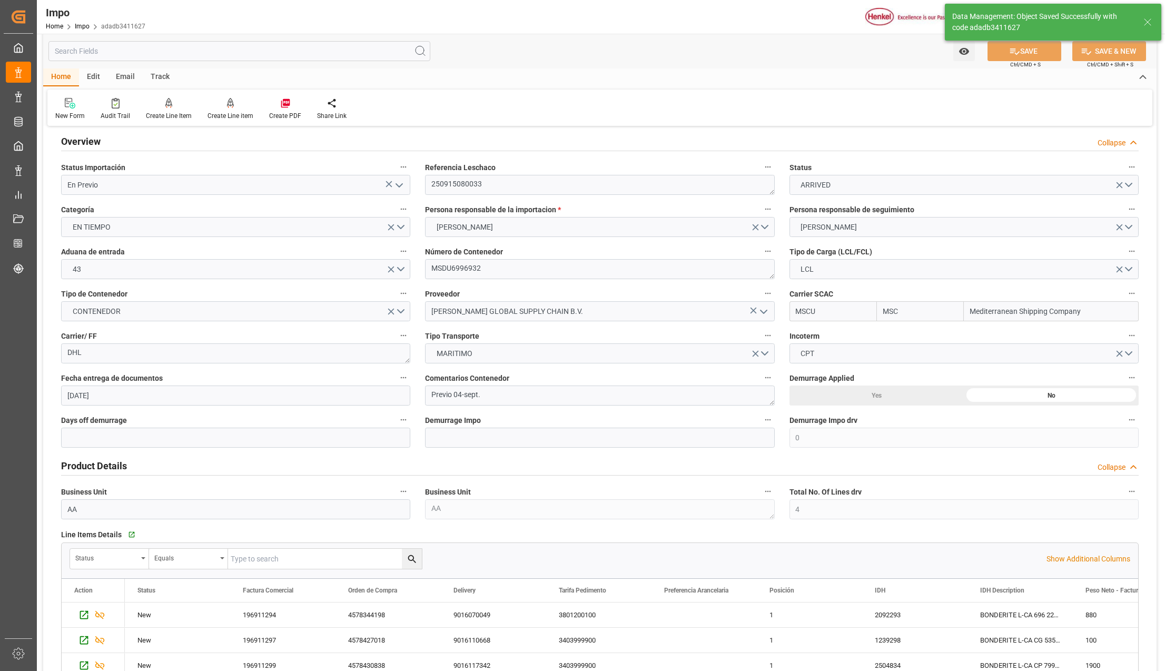
scroll to position [0, 0]
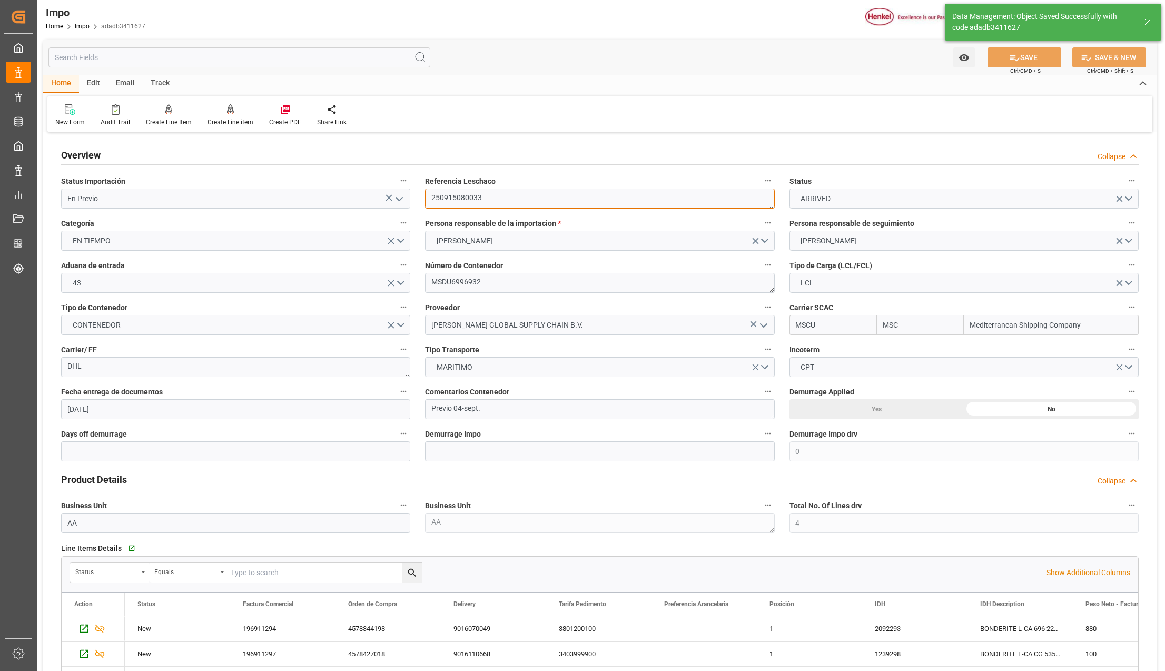
click at [464, 199] on textarea "250915080033" at bounding box center [599, 198] width 349 height 20
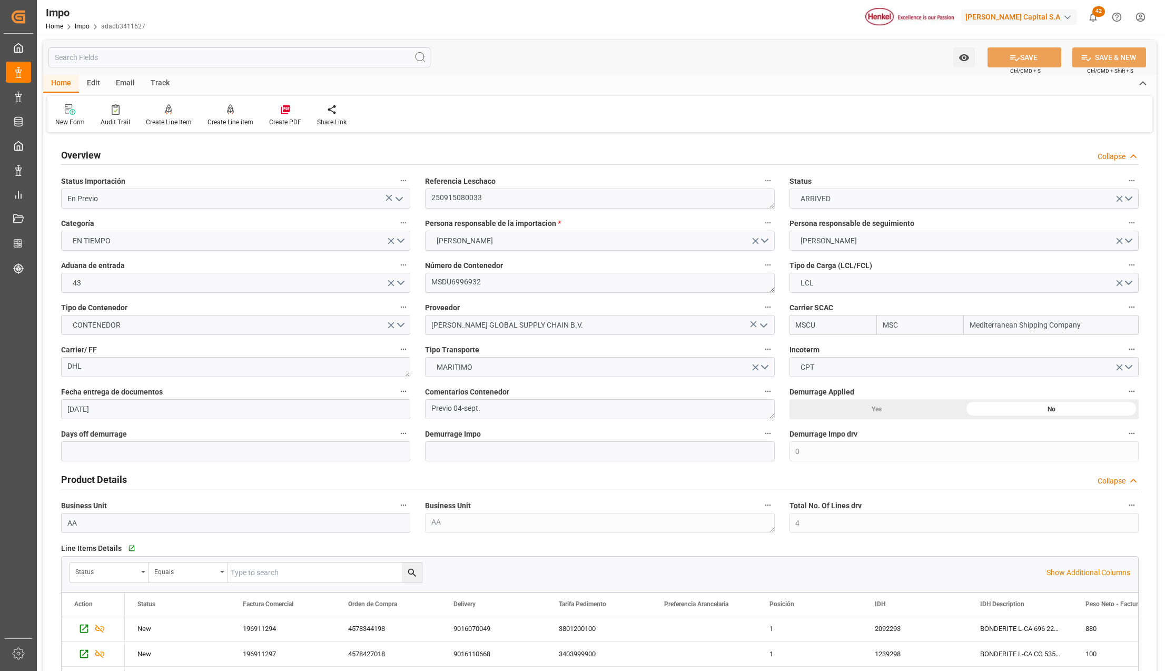
click at [401, 199] on polyline "open menu" at bounding box center [399, 198] width 6 height 3
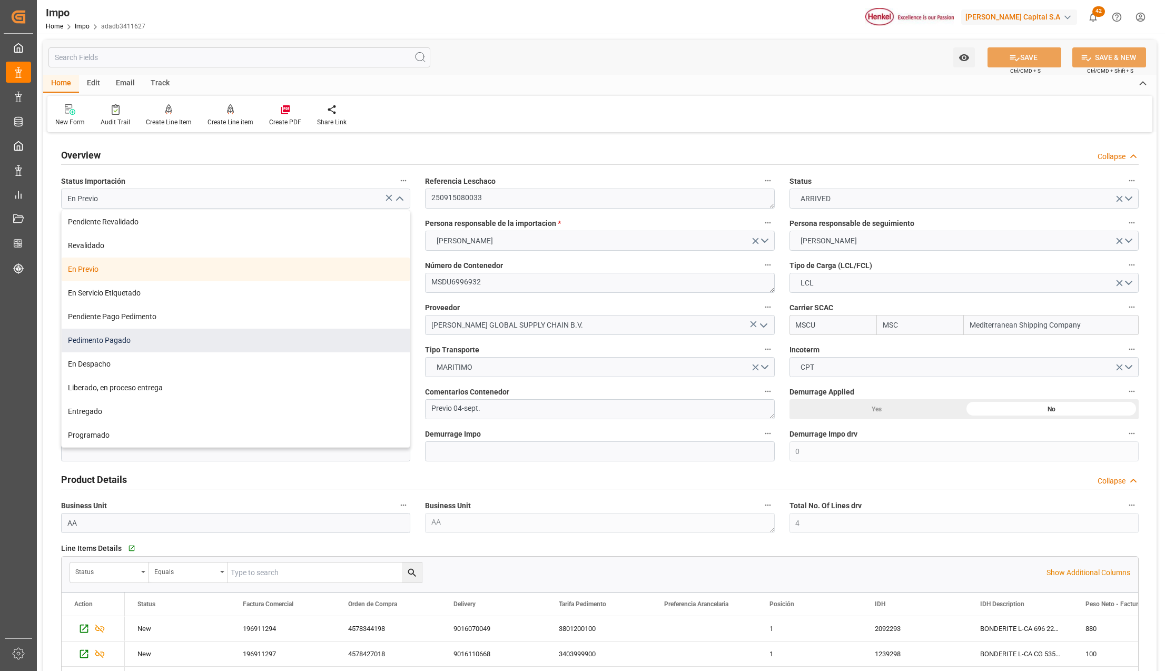
click at [101, 346] on div "Pedimento Pagado" at bounding box center [236, 341] width 348 height 24
type input "Pedimento Pagado"
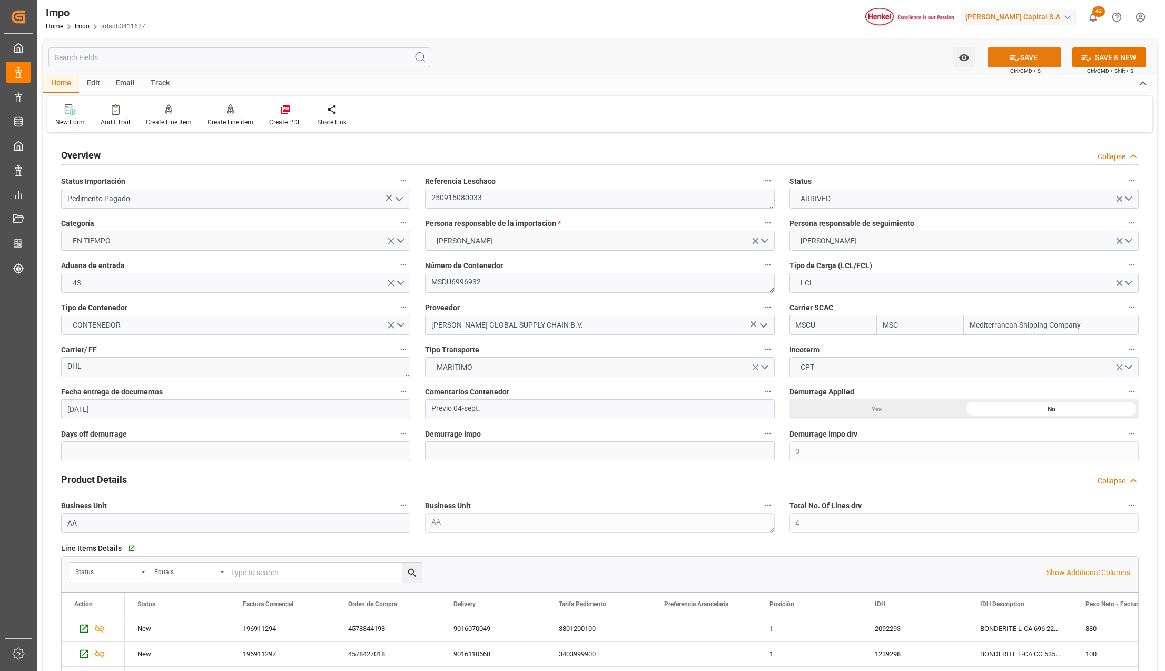
click at [1000, 53] on button "SAVE" at bounding box center [1024, 57] width 74 height 20
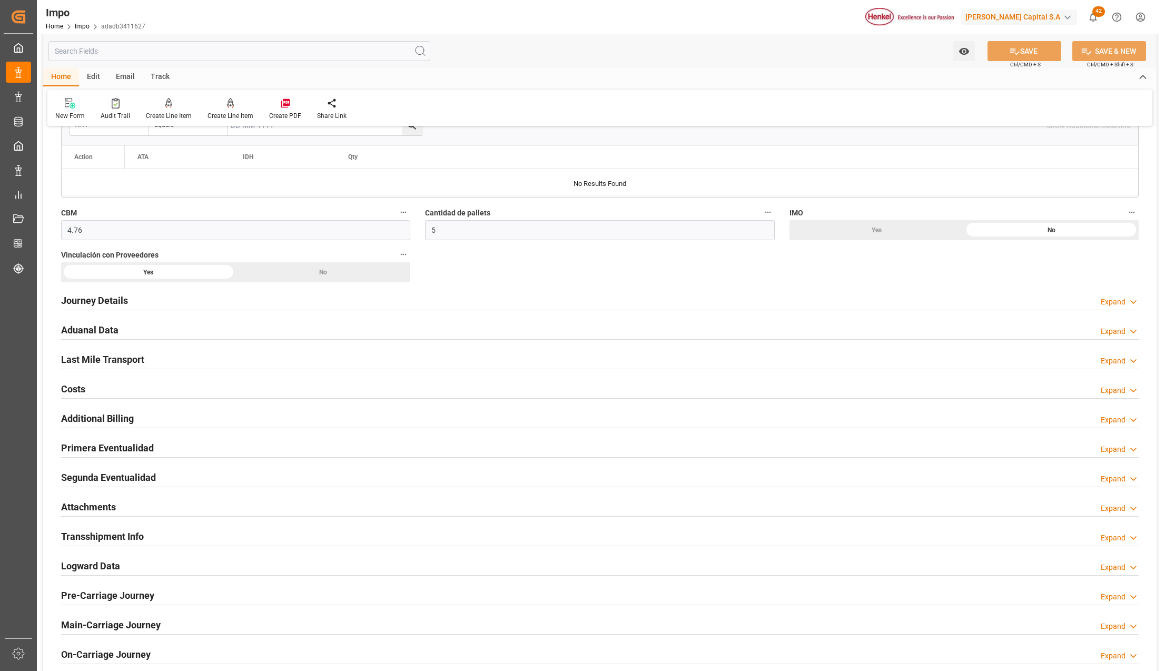
scroll to position [702, 0]
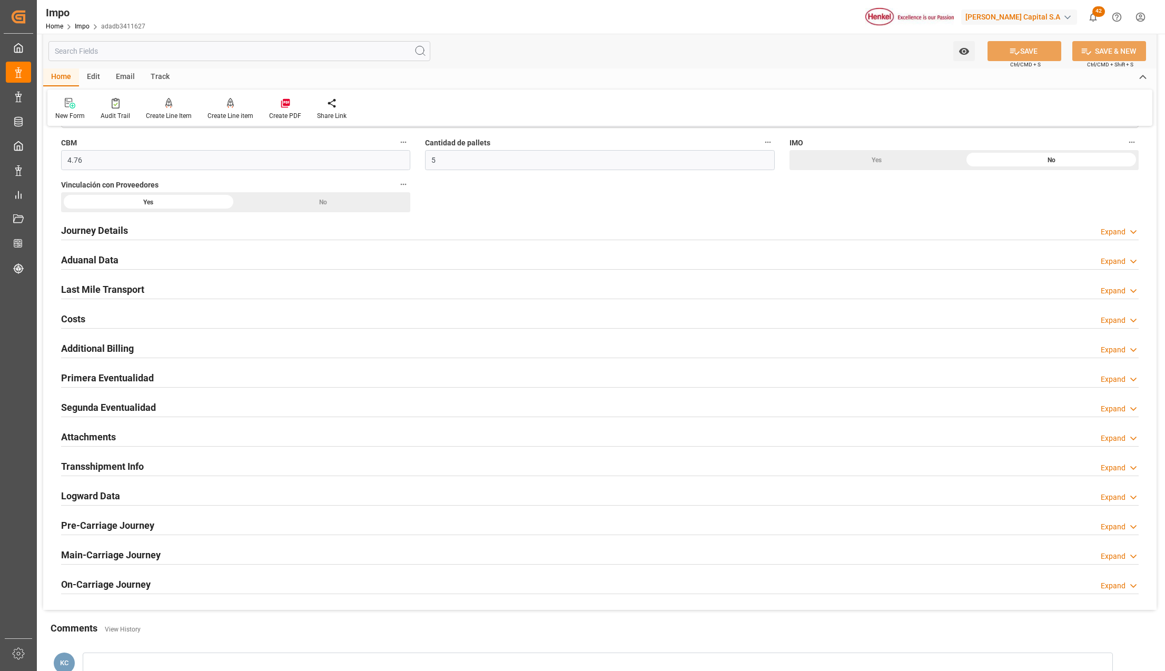
click at [97, 436] on h2 "Attachments" at bounding box center [88, 437] width 55 height 14
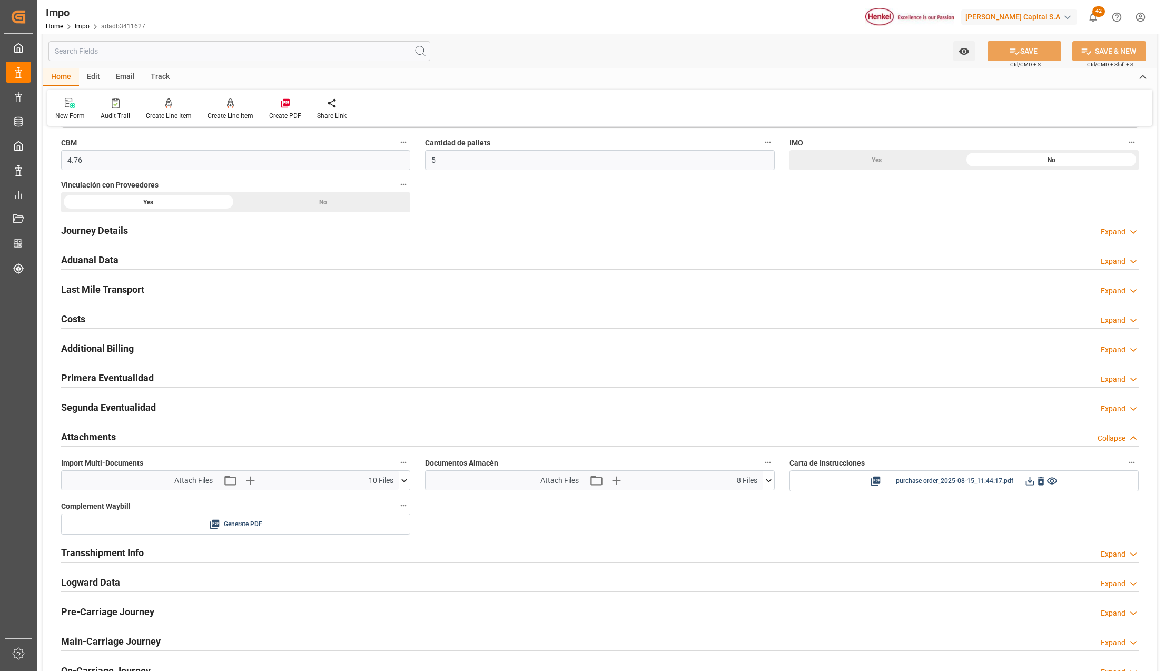
click at [403, 482] on icon at bounding box center [405, 480] width 6 height 3
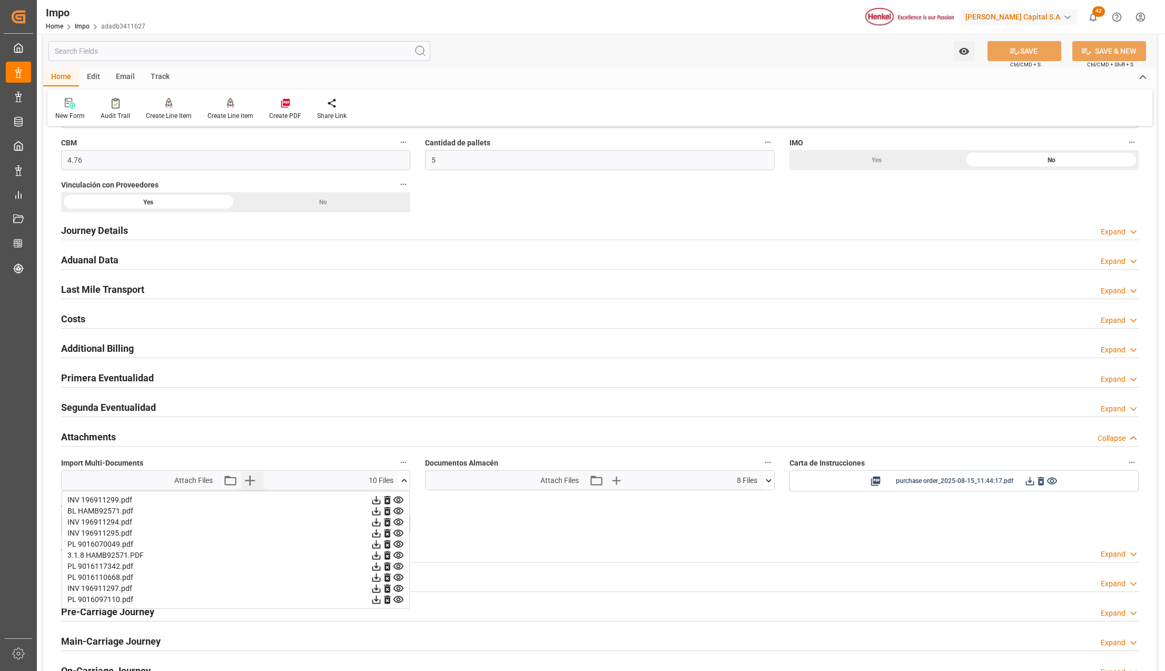
click at [249, 479] on icon "button" at bounding box center [250, 480] width 10 height 10
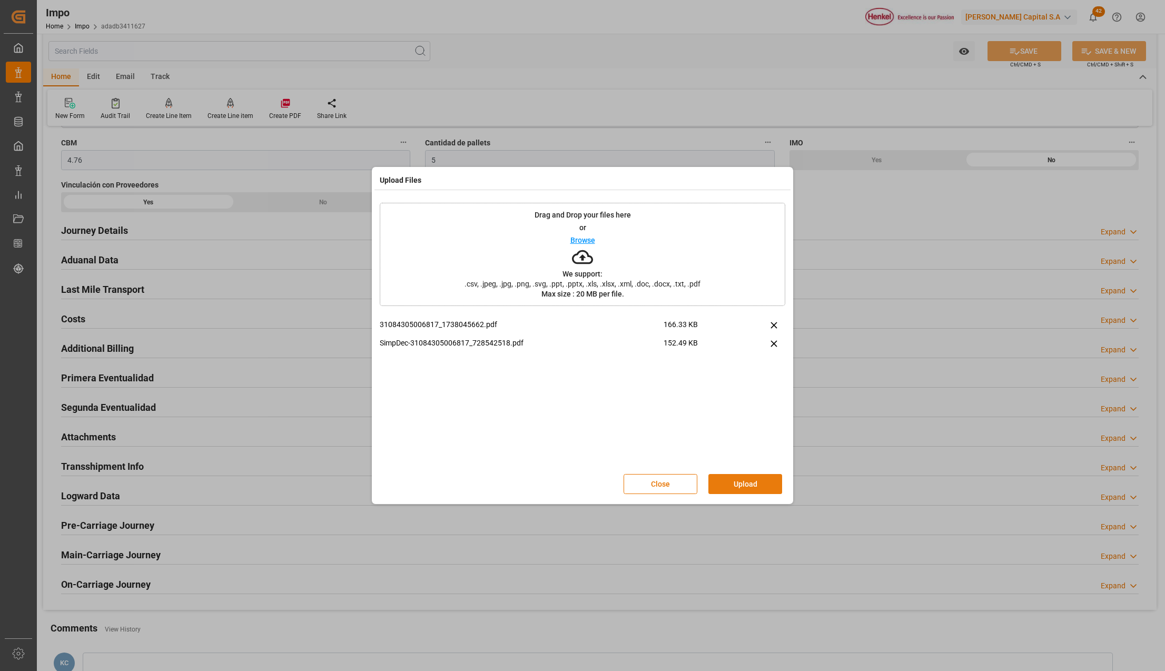
click at [750, 479] on button "Upload" at bounding box center [745, 484] width 74 height 20
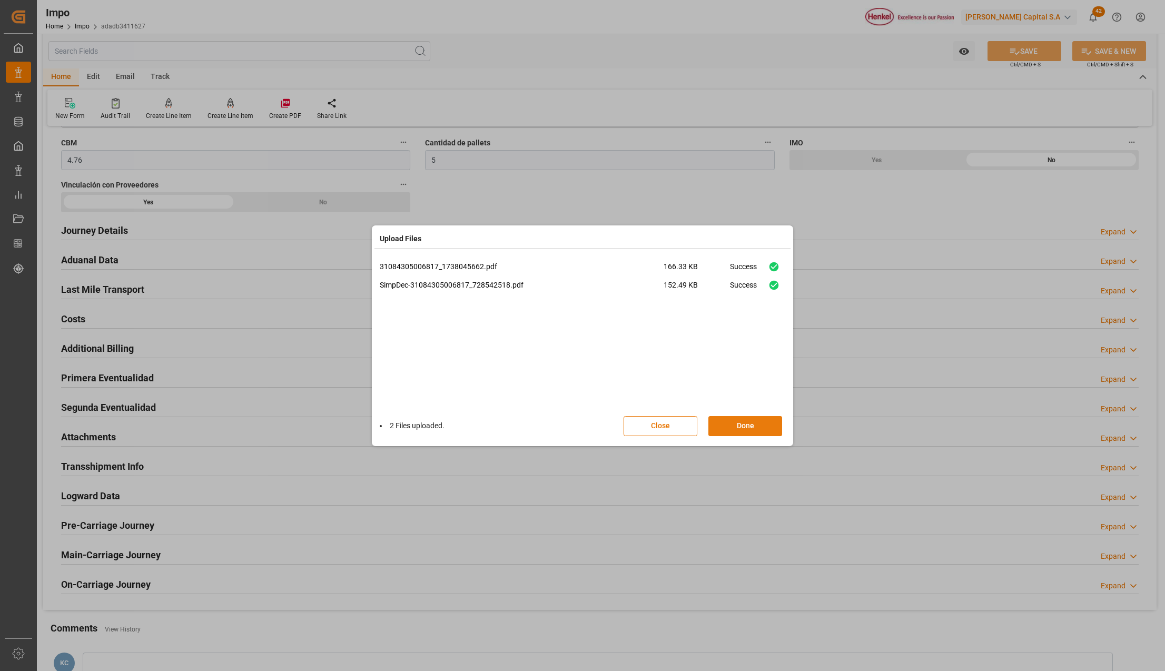
click at [748, 429] on button "Done" at bounding box center [745, 426] width 74 height 20
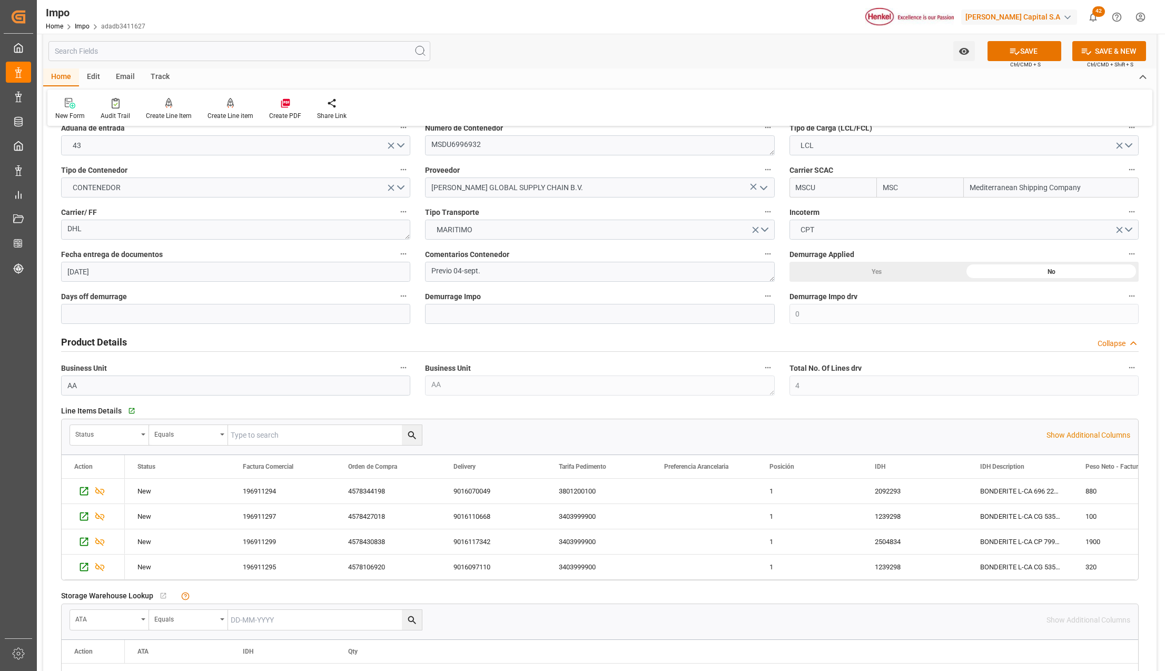
scroll to position [0, 0]
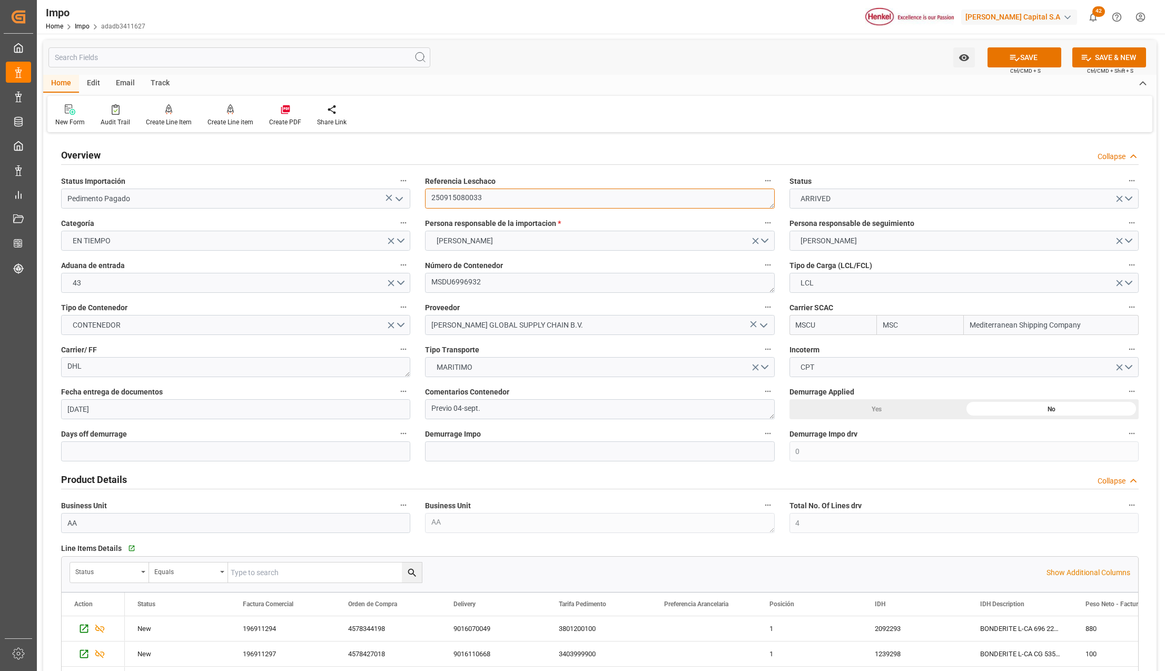
click at [467, 195] on textarea "250915080033" at bounding box center [599, 198] width 349 height 20
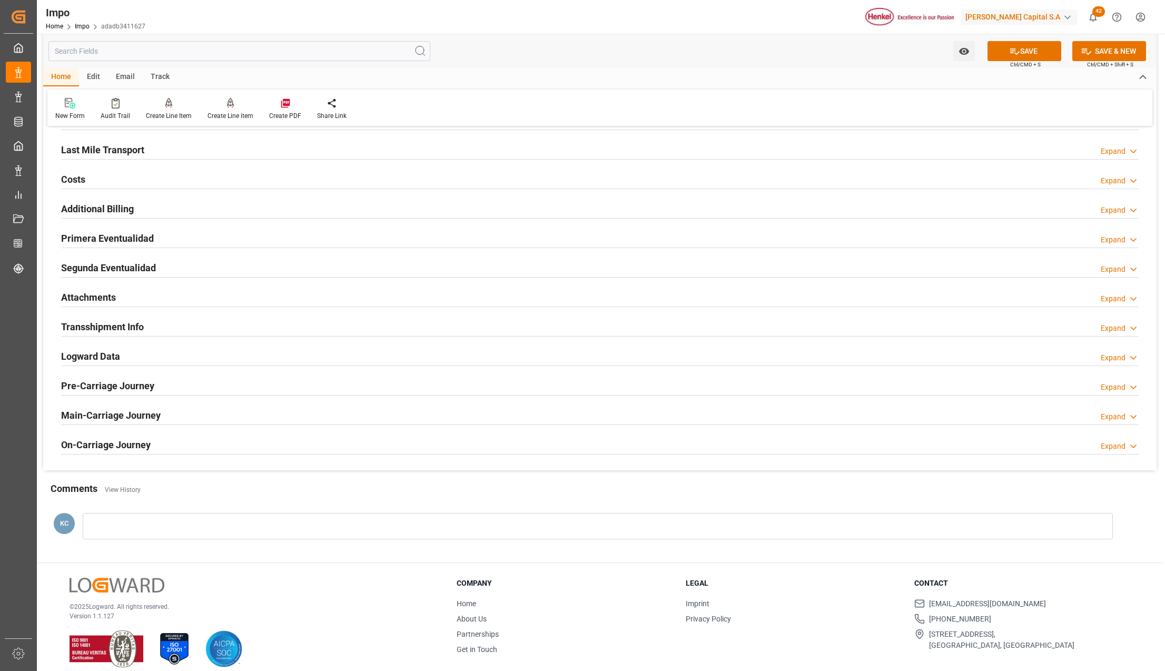
scroll to position [842, 0]
click at [83, 295] on h2 "Attachments" at bounding box center [88, 296] width 55 height 14
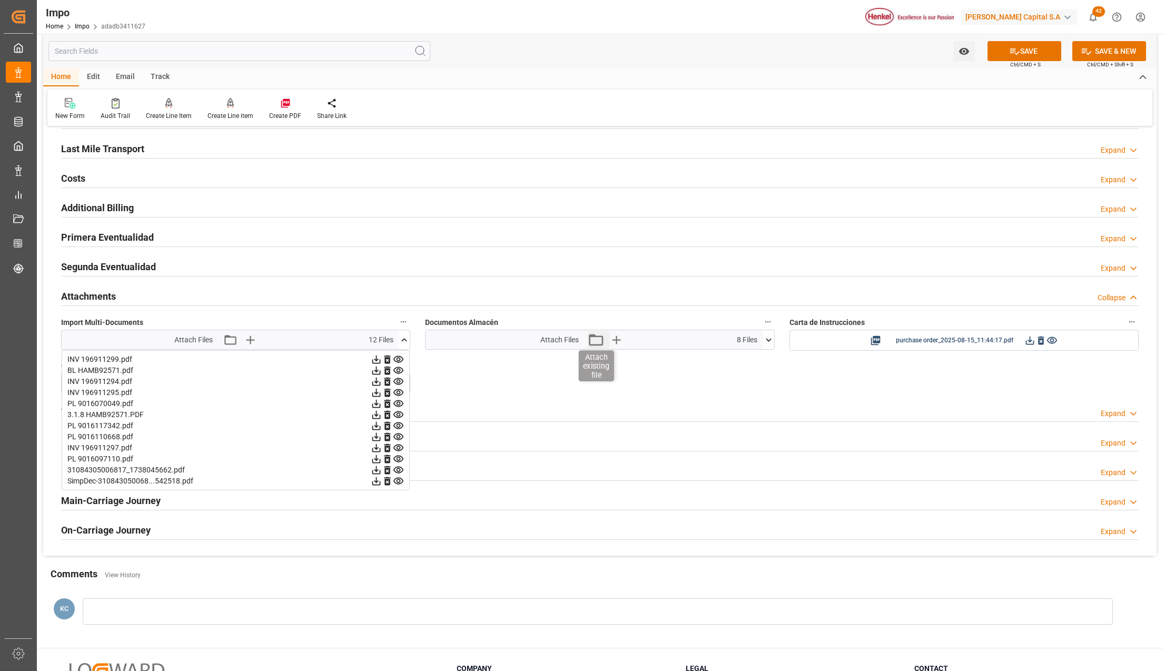
click at [599, 348] on icon "button" at bounding box center [595, 339] width 17 height 17
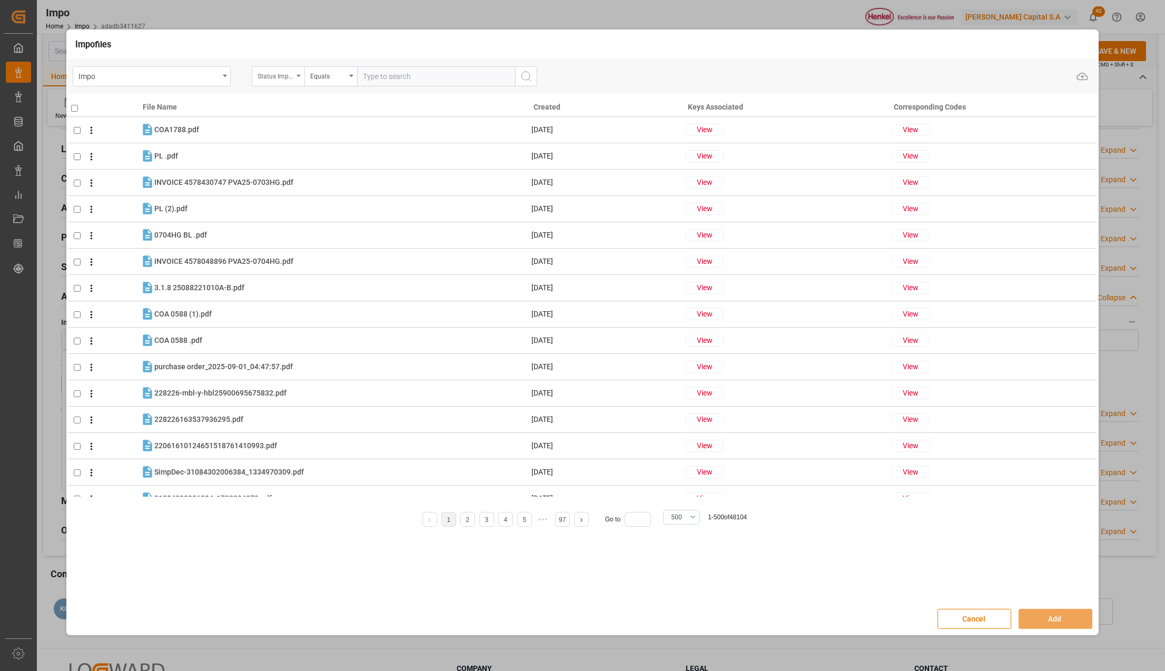
click at [300, 74] on div "Status Importación" at bounding box center [278, 76] width 53 height 20
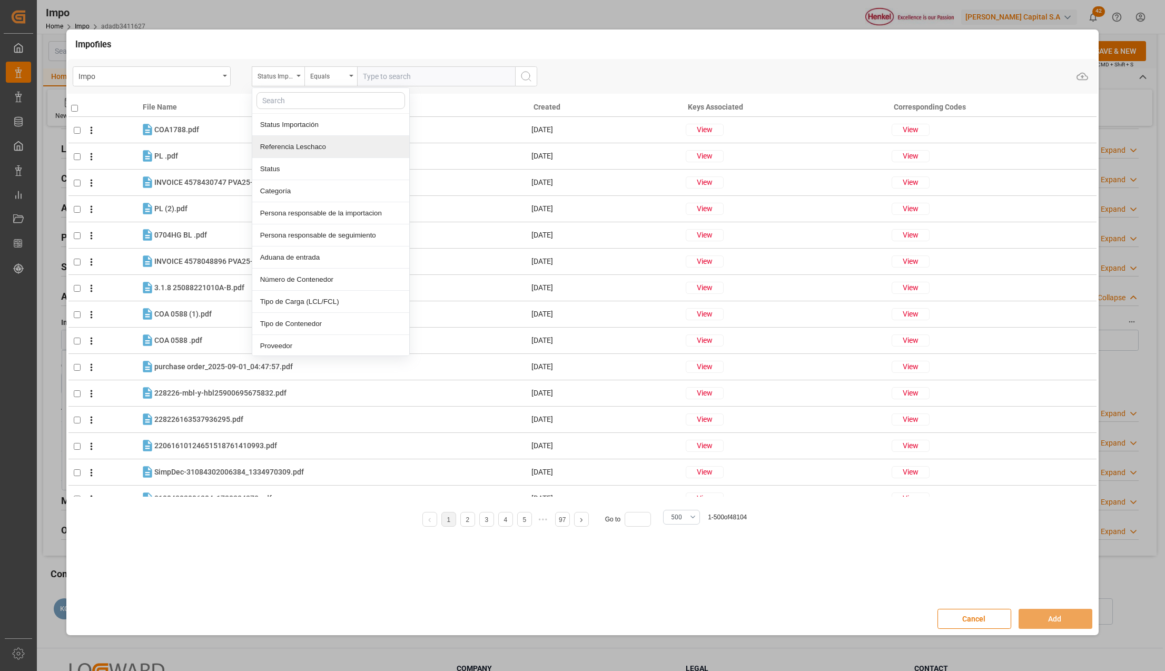
click at [297, 144] on div "Referencia Leschaco" at bounding box center [330, 147] width 157 height 22
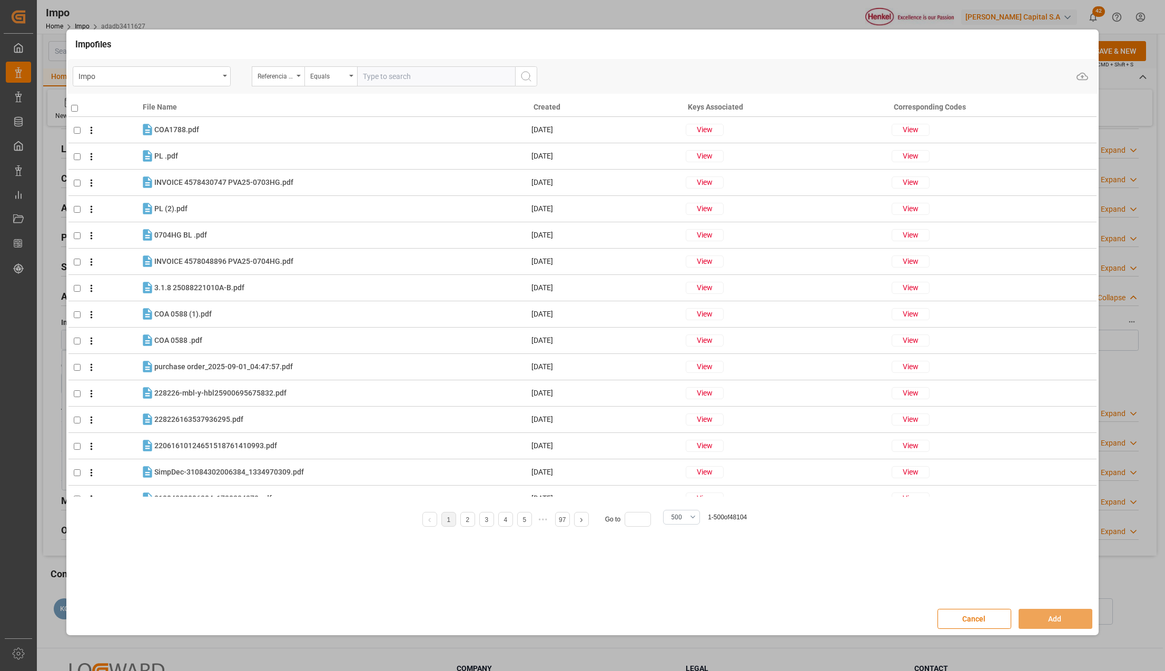
click at [373, 74] on input "text" at bounding box center [436, 76] width 158 height 20
paste input "250915080033"
type input "250915080033"
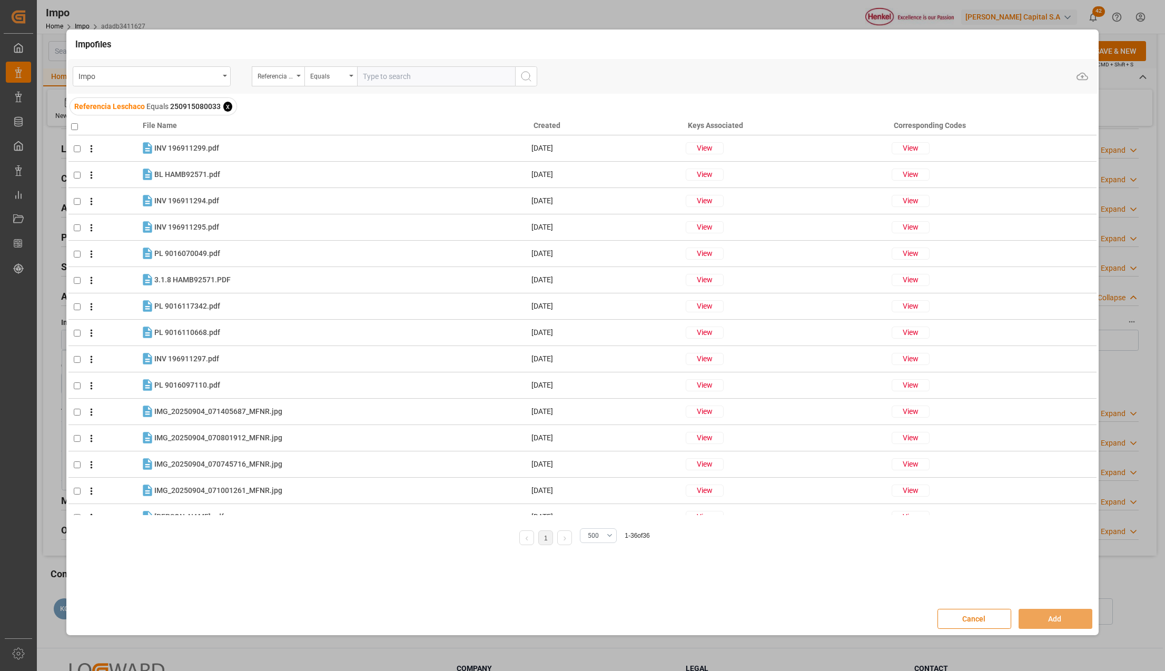
click at [961, 616] on button "Cancel" at bounding box center [974, 619] width 74 height 20
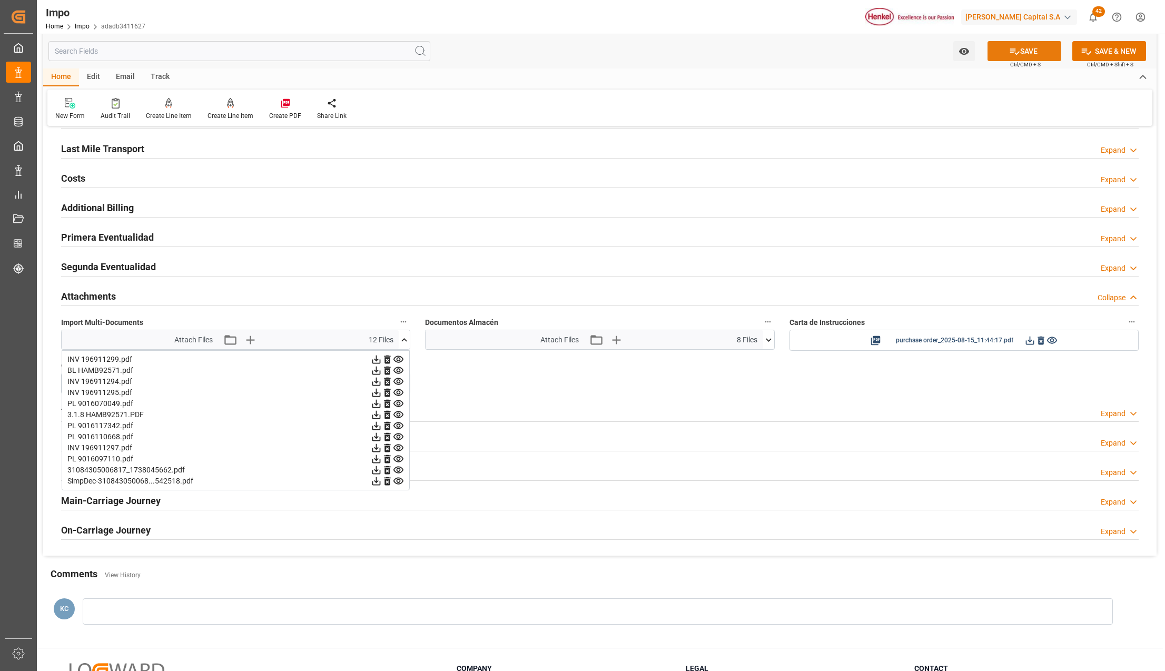
click at [1039, 57] on button "SAVE" at bounding box center [1024, 51] width 74 height 20
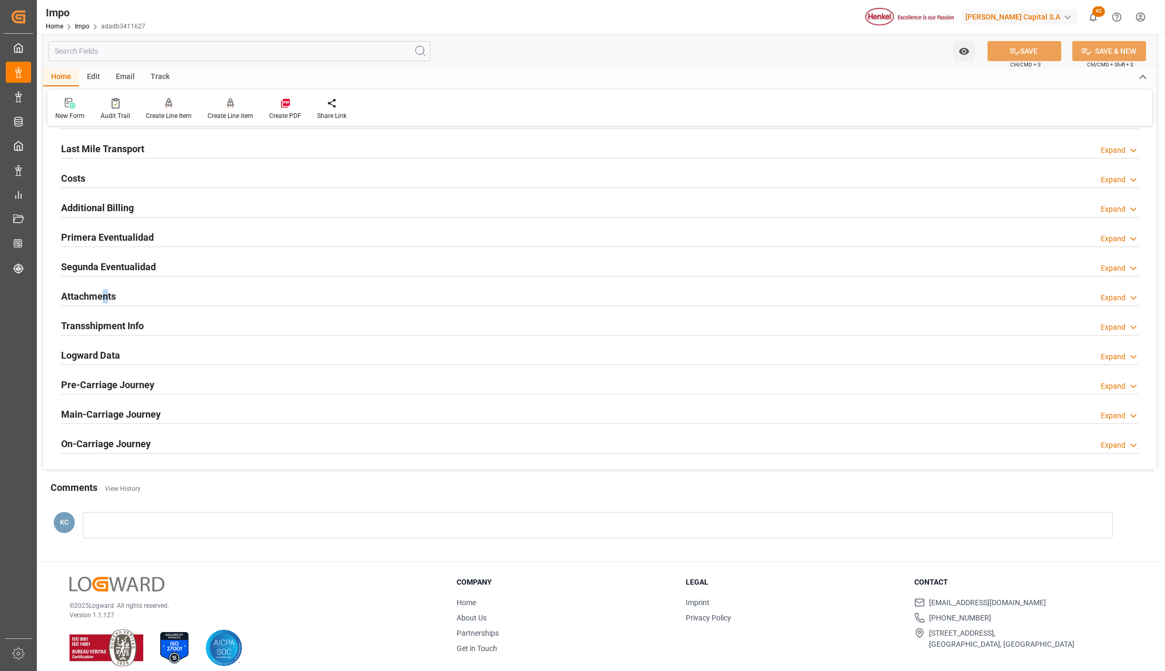
click at [104, 297] on h2 "Attachments" at bounding box center [88, 296] width 55 height 14
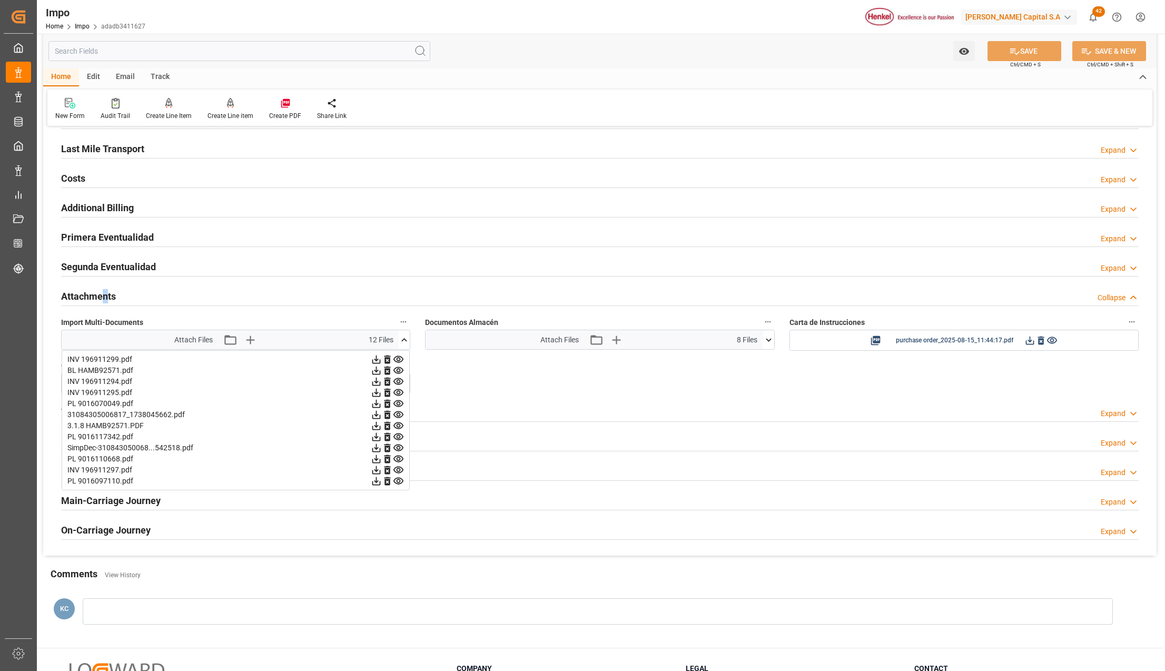
click at [766, 340] on icon at bounding box center [768, 339] width 11 height 11
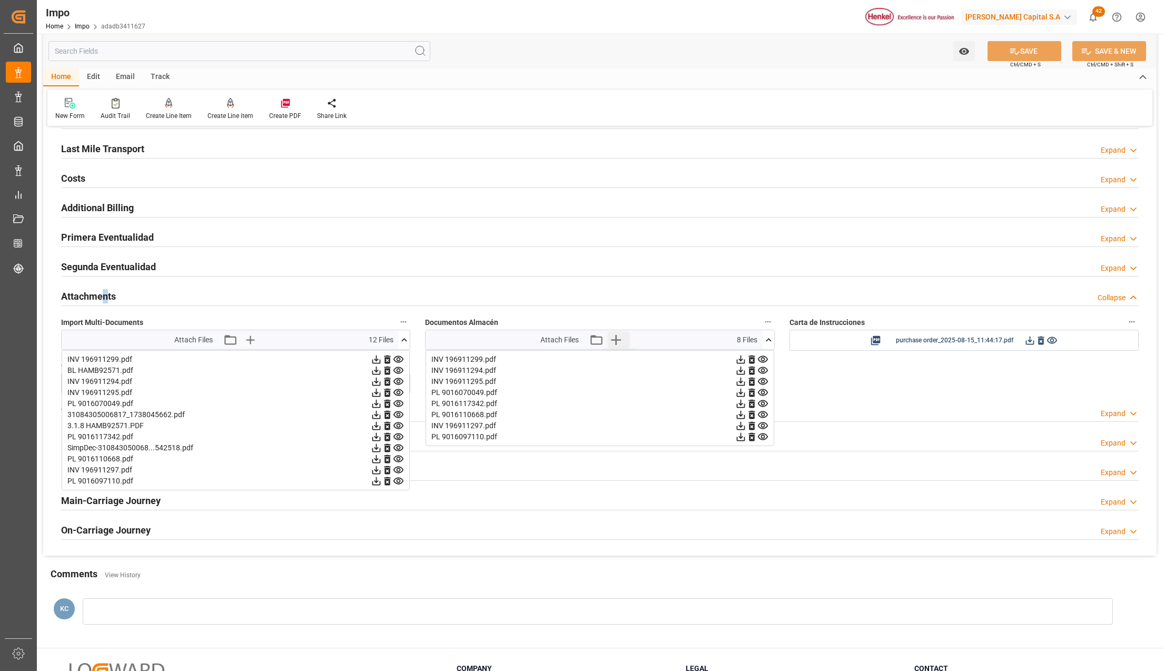
click at [620, 341] on icon "button" at bounding box center [615, 339] width 17 height 17
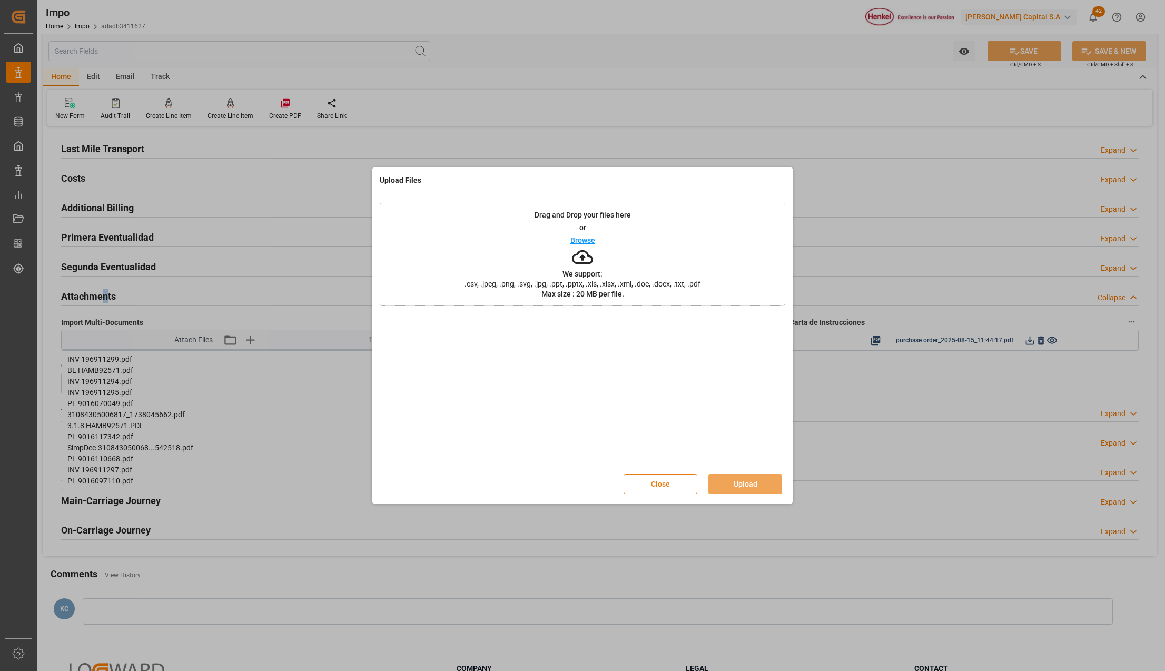
click at [652, 484] on button "Close" at bounding box center [660, 484] width 74 height 20
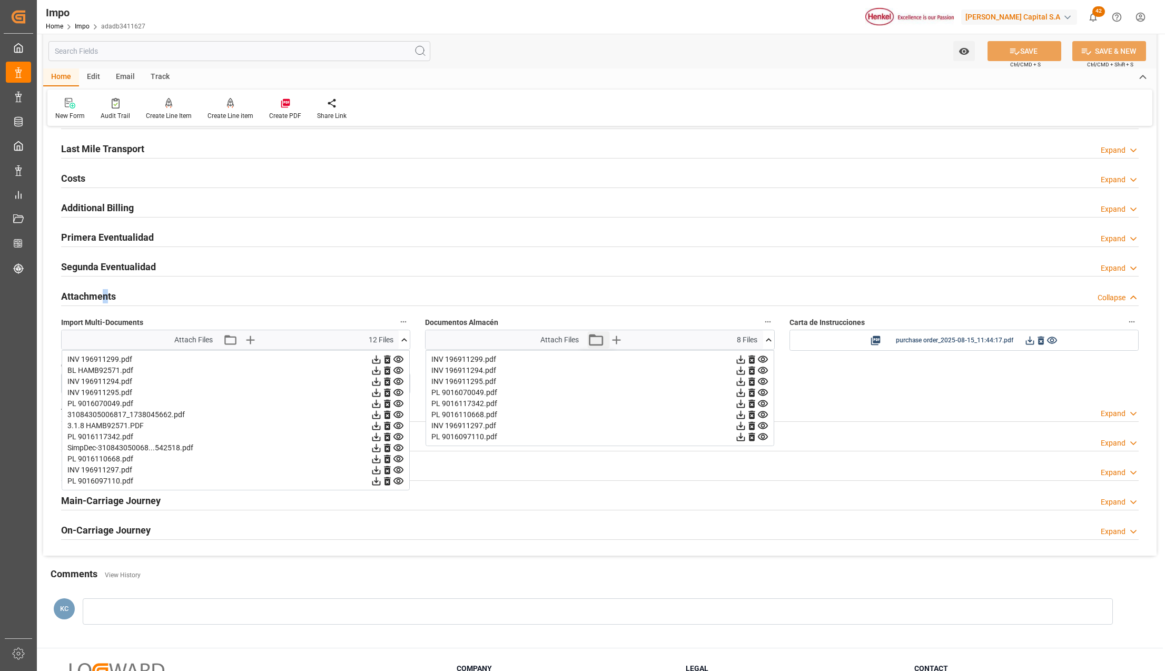
click at [600, 342] on icon "button" at bounding box center [595, 339] width 17 height 17
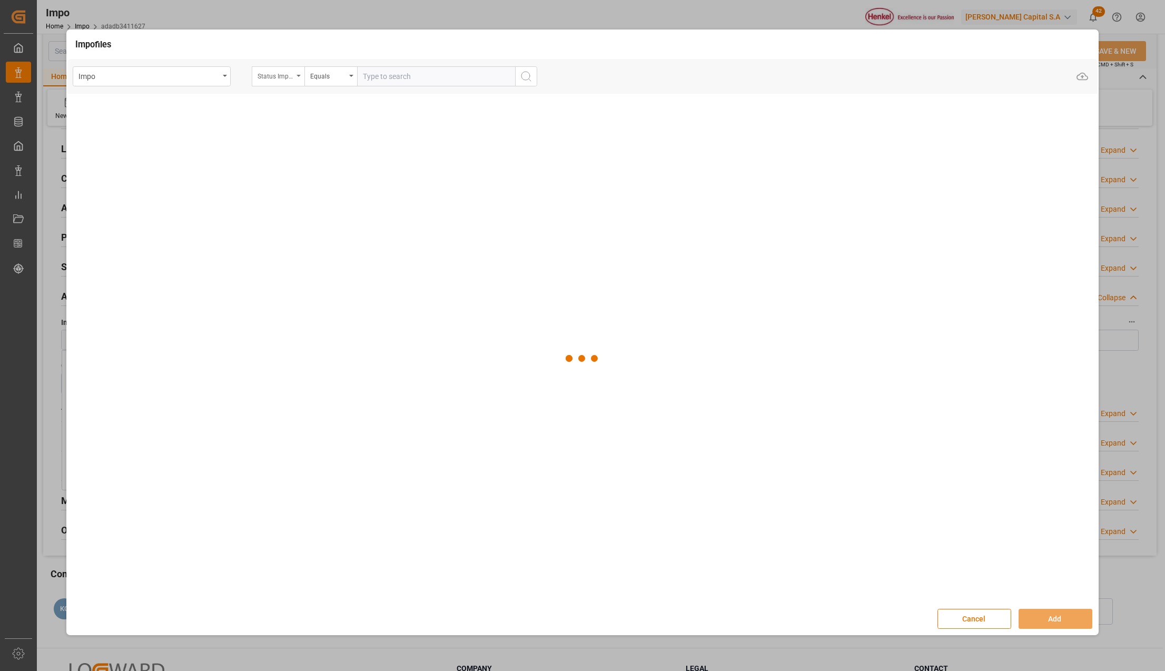
click at [299, 71] on div "Status Importación" at bounding box center [278, 76] width 53 height 20
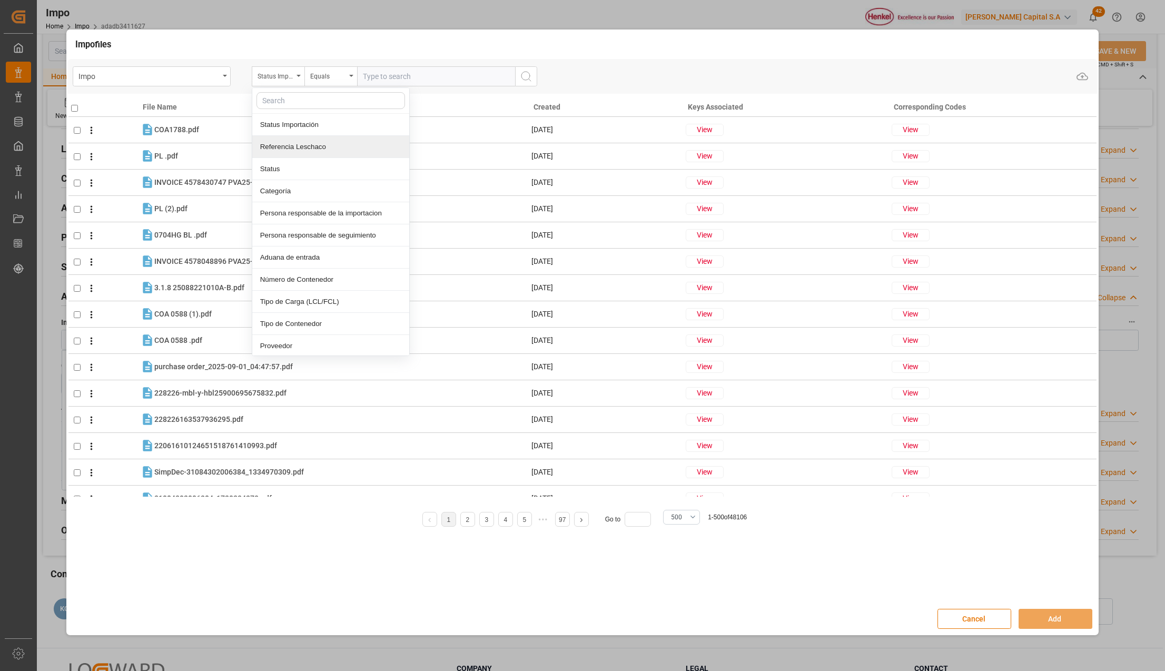
click at [310, 146] on div "Referencia Leschaco" at bounding box center [330, 147] width 157 height 22
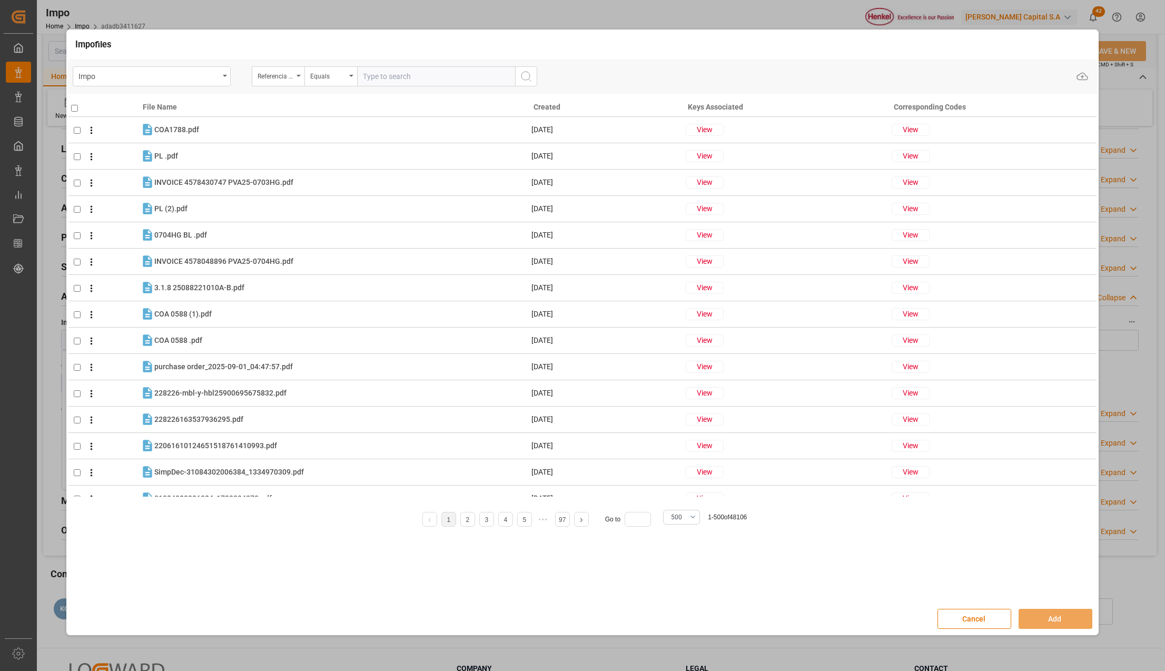
click at [391, 81] on input "text" at bounding box center [436, 76] width 158 height 20
paste input "250915080033"
type input "250915080033"
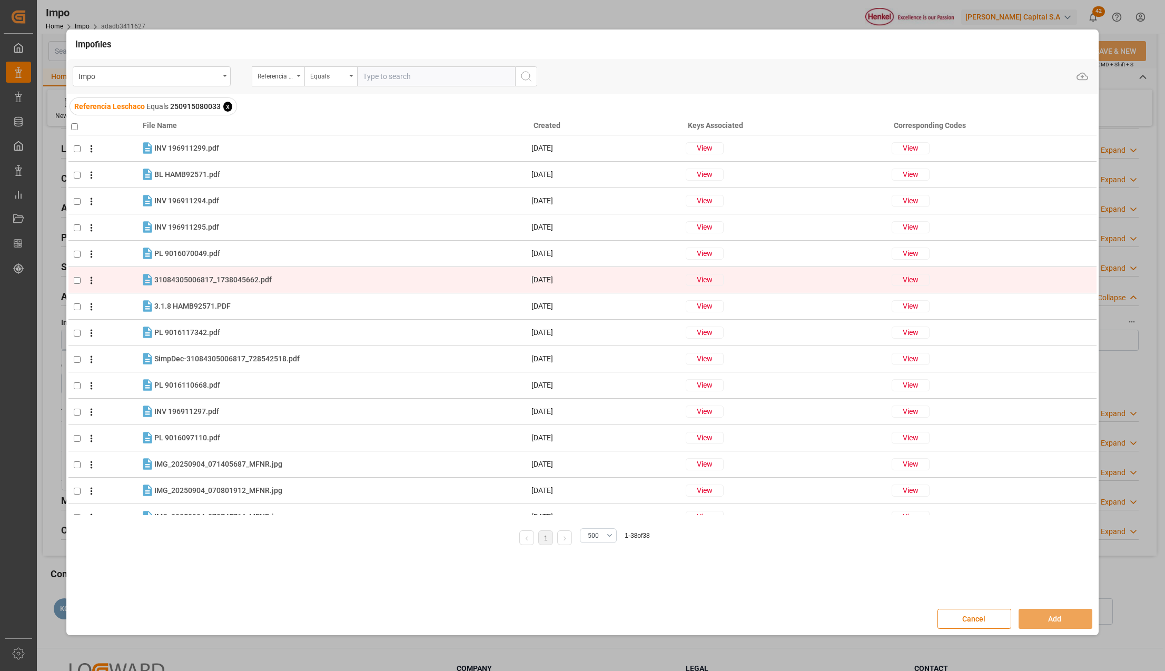
click at [76, 281] on input "checkbox" at bounding box center [77, 280] width 7 height 7
checkbox input "true"
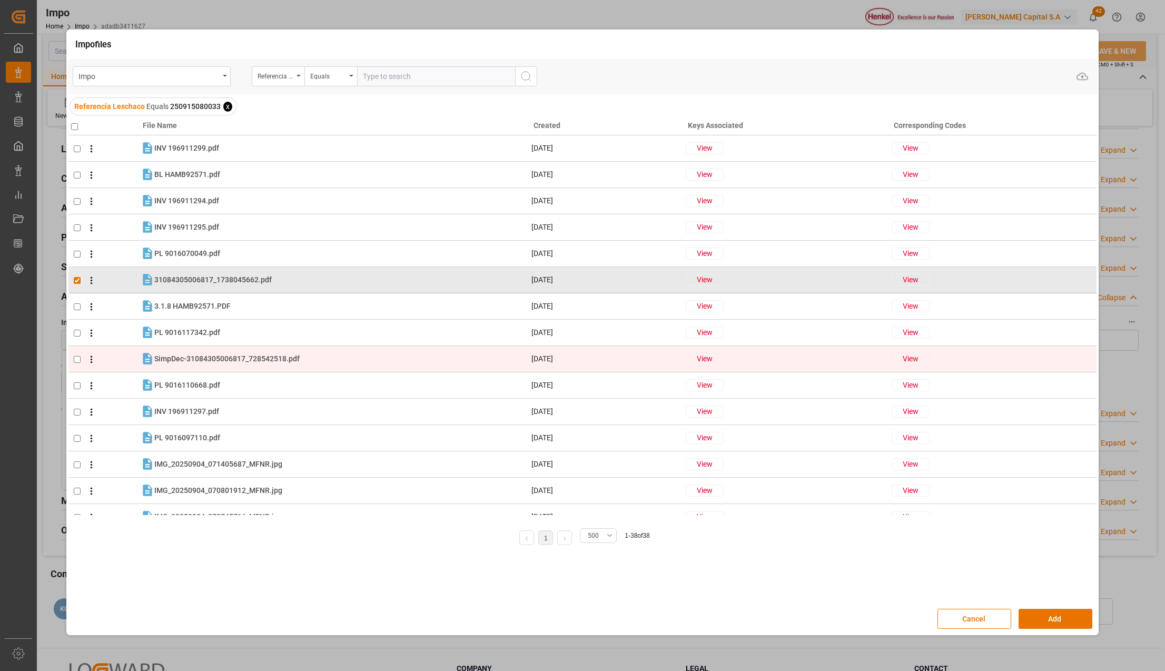
click at [74, 359] on input "checkbox" at bounding box center [77, 359] width 7 height 7
checkbox input "true"
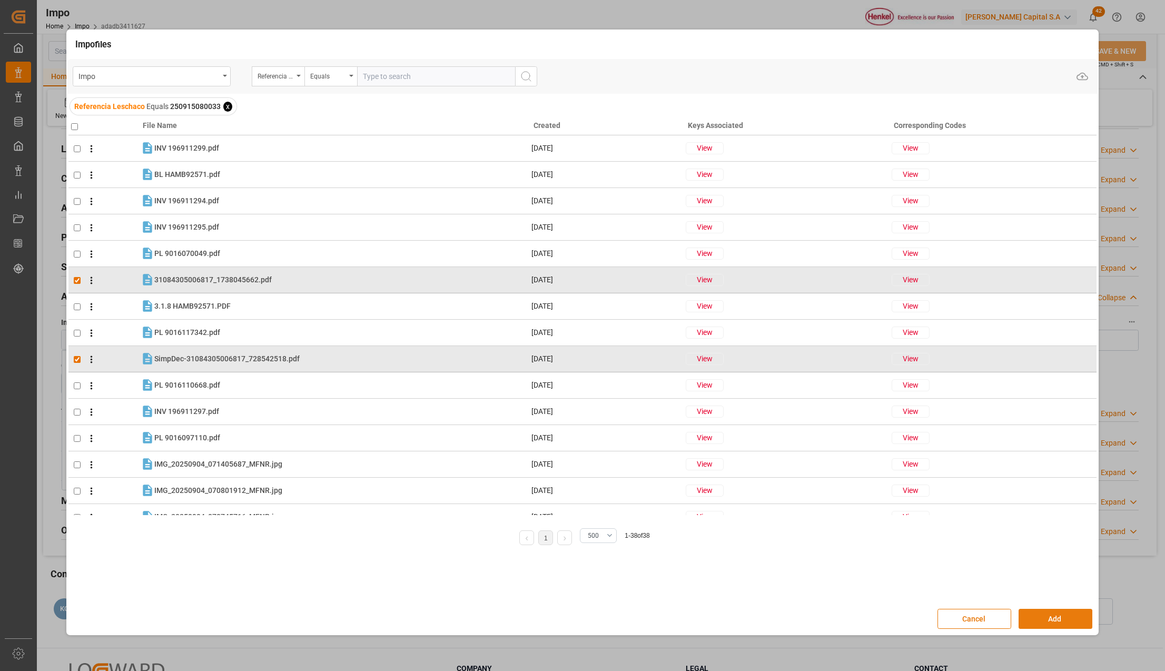
click at [1031, 609] on div "Cancel Add" at bounding box center [582, 618] width 1030 height 31
click at [1032, 610] on button "Add" at bounding box center [1055, 619] width 74 height 20
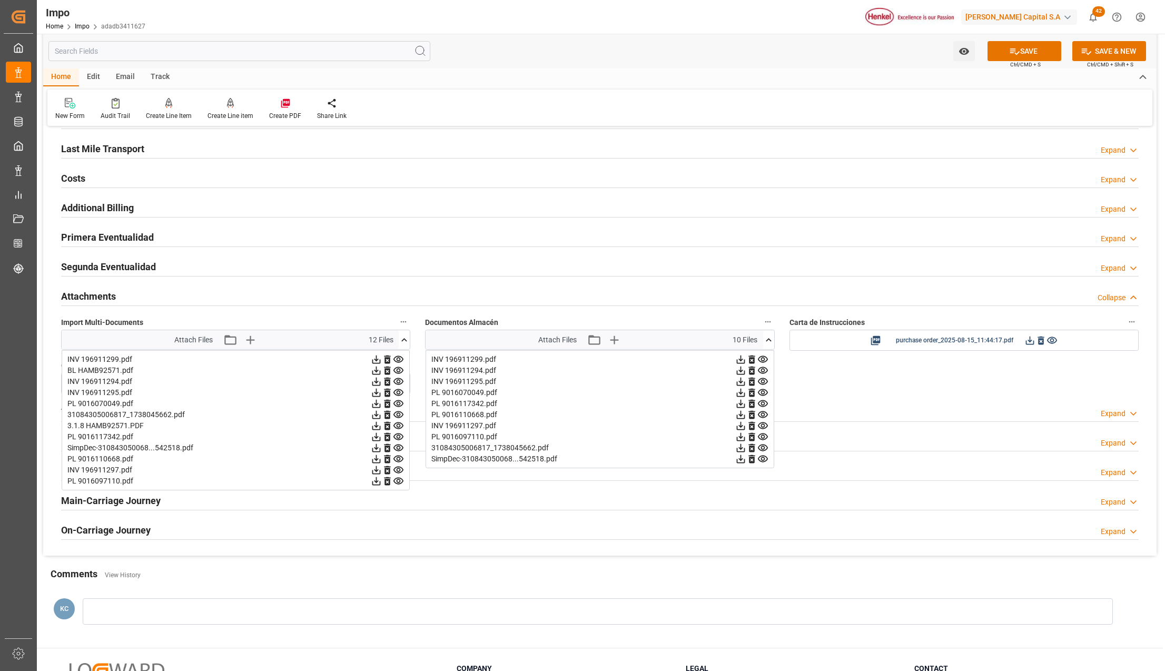
click at [1041, 47] on button "SAVE" at bounding box center [1024, 51] width 74 height 20
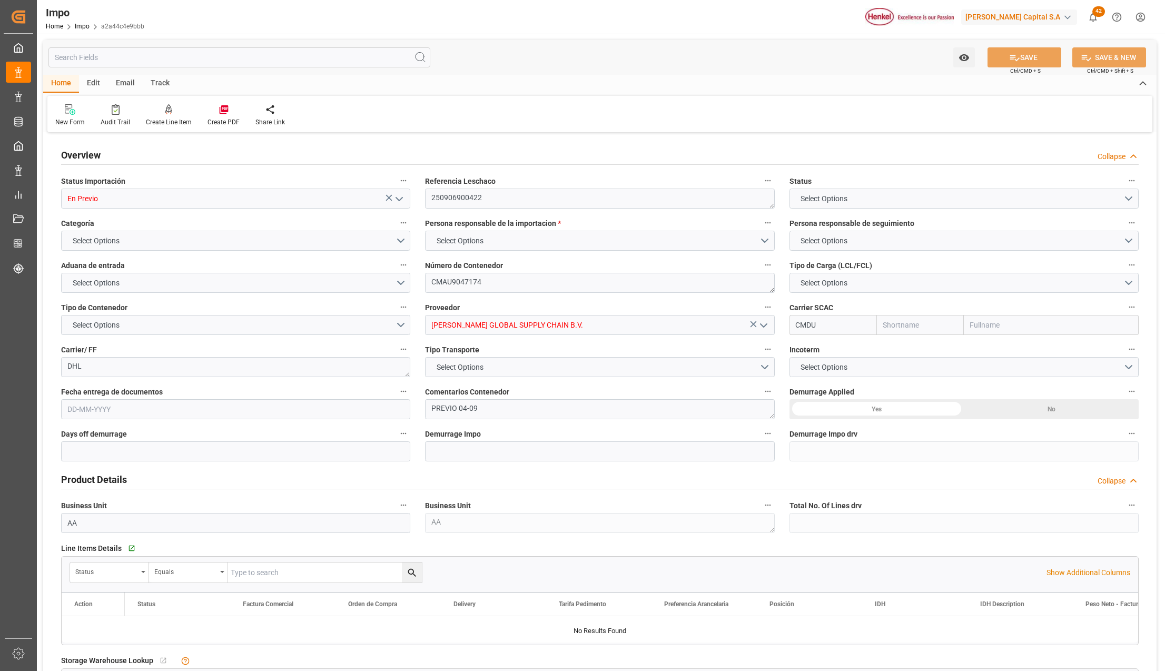
type input "CMACGM"
type input "CMA CGM Group"
type input "11"
type input "50"
type input "23"
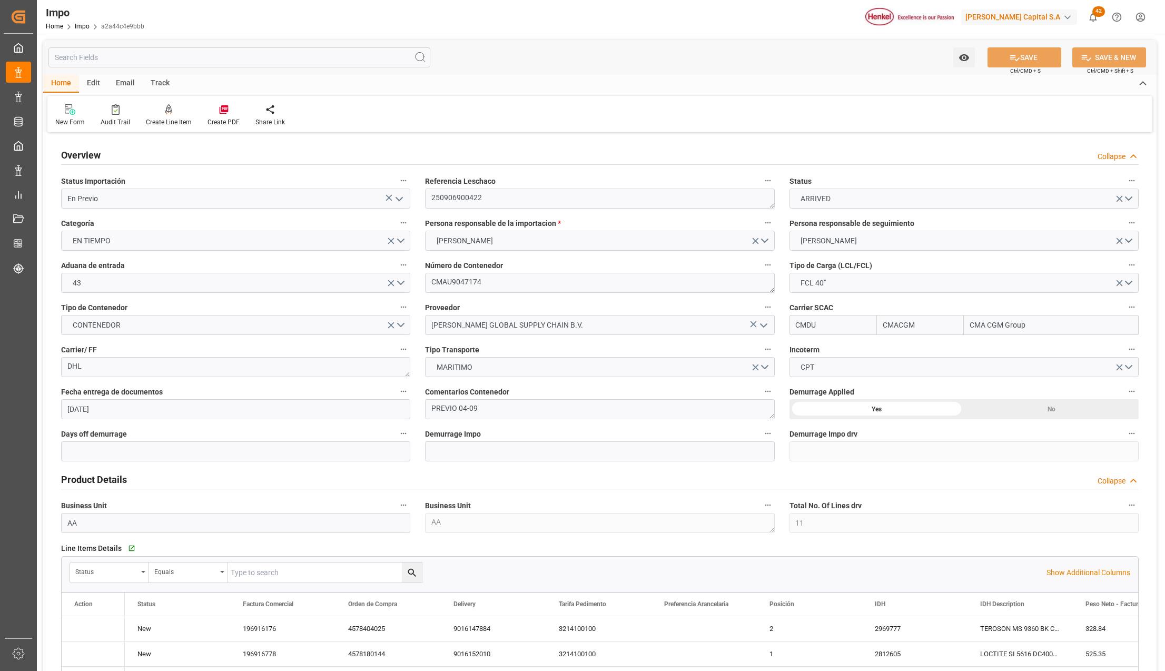
type input "[DATE]"
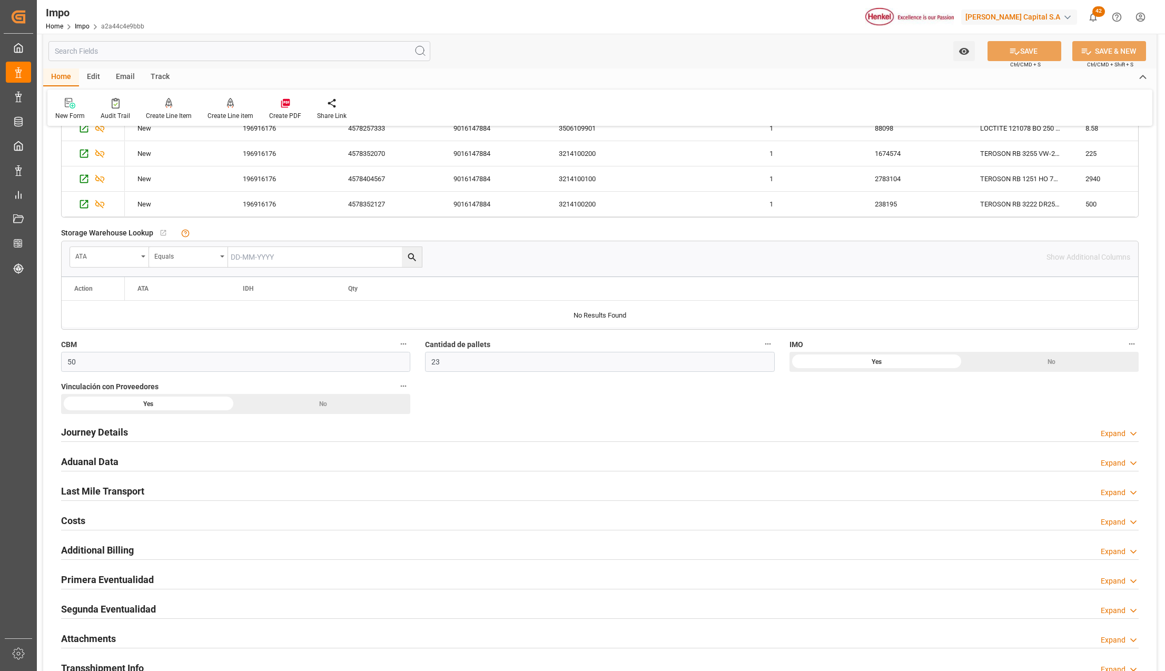
scroll to position [702, 0]
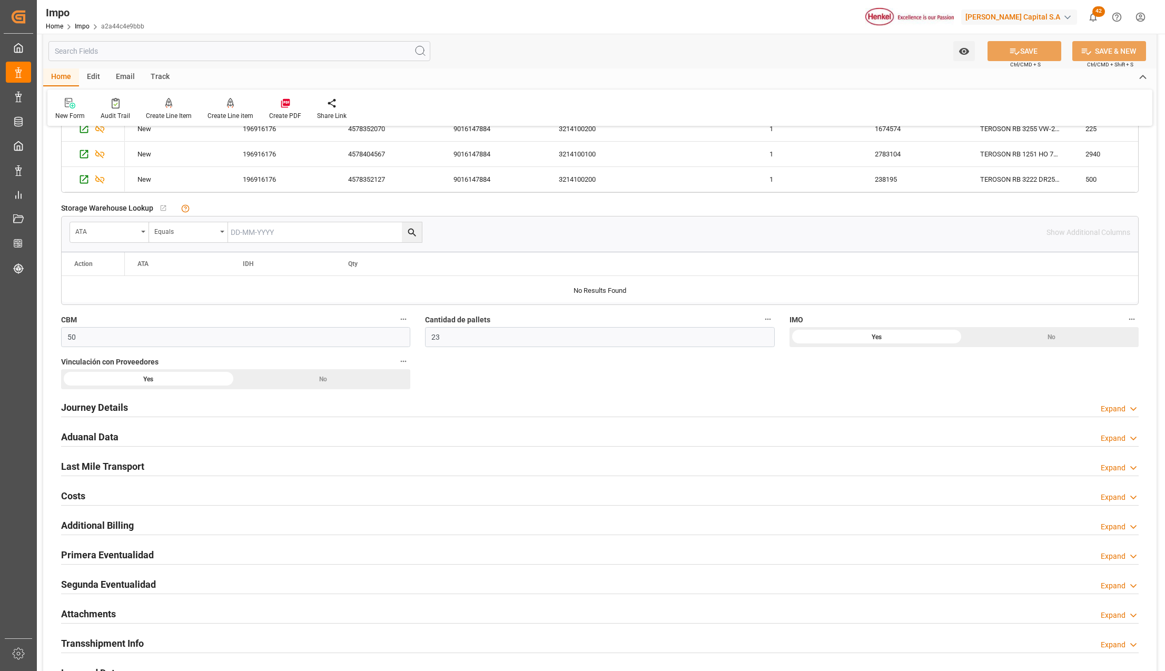
click at [81, 557] on h2 "Primera Eventualidad" at bounding box center [107, 555] width 93 height 14
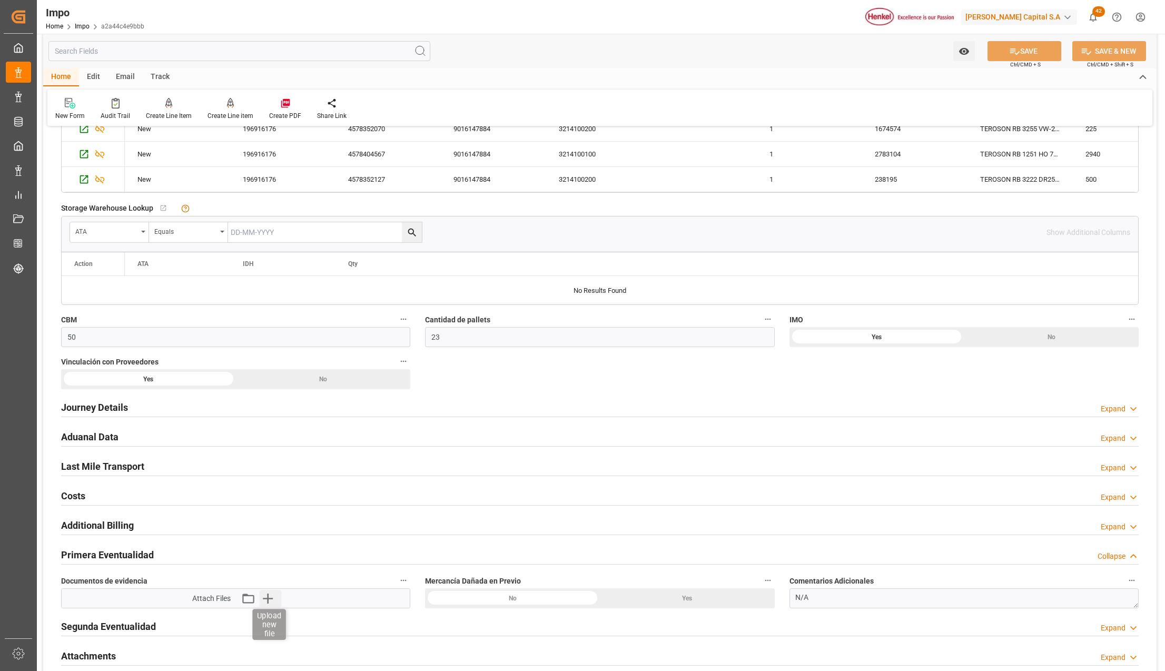
click at [269, 598] on icon "button" at bounding box center [267, 598] width 17 height 17
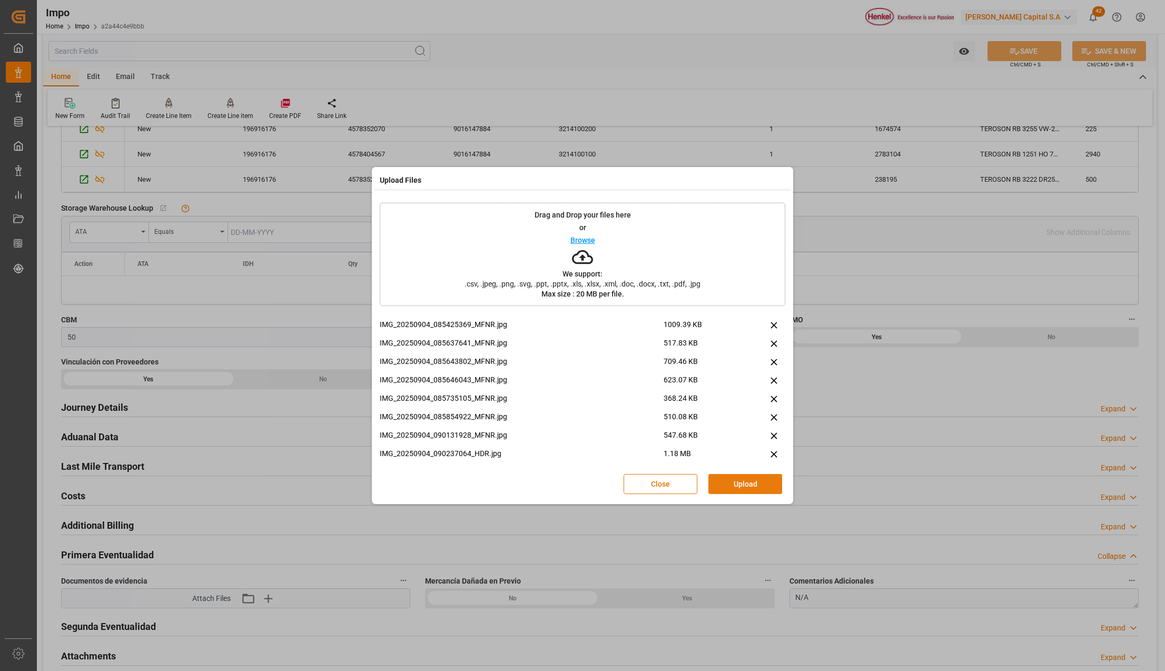
click at [750, 485] on button "Upload" at bounding box center [745, 484] width 74 height 20
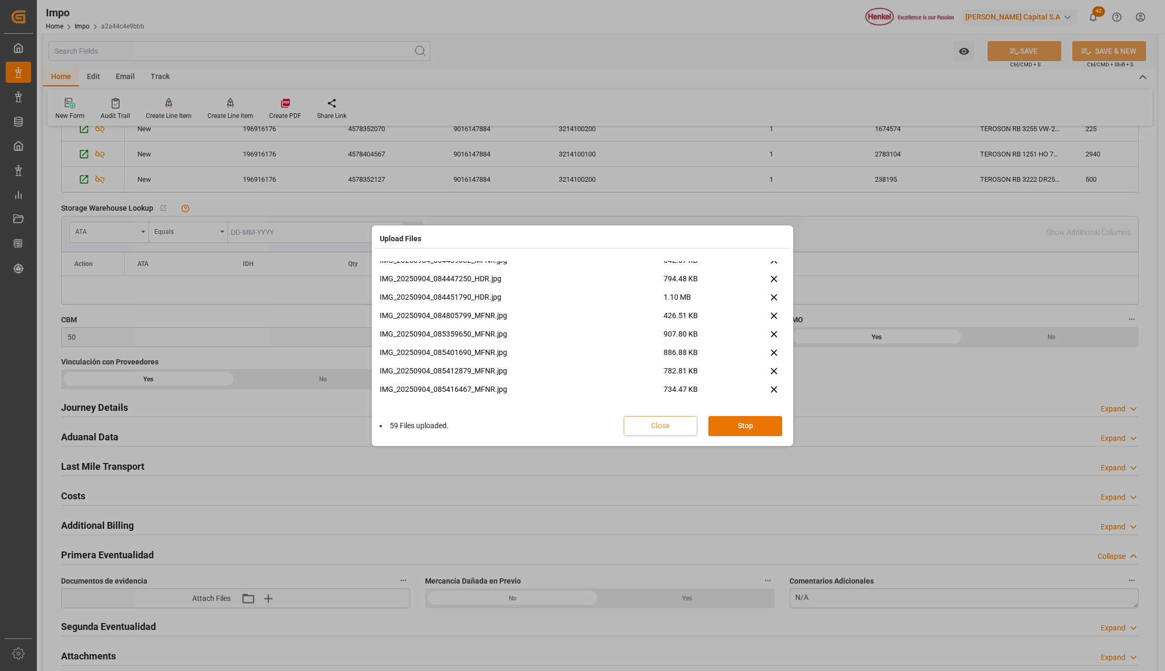
scroll to position [3453, 0]
